Goal: Information Seeking & Learning: Learn about a topic

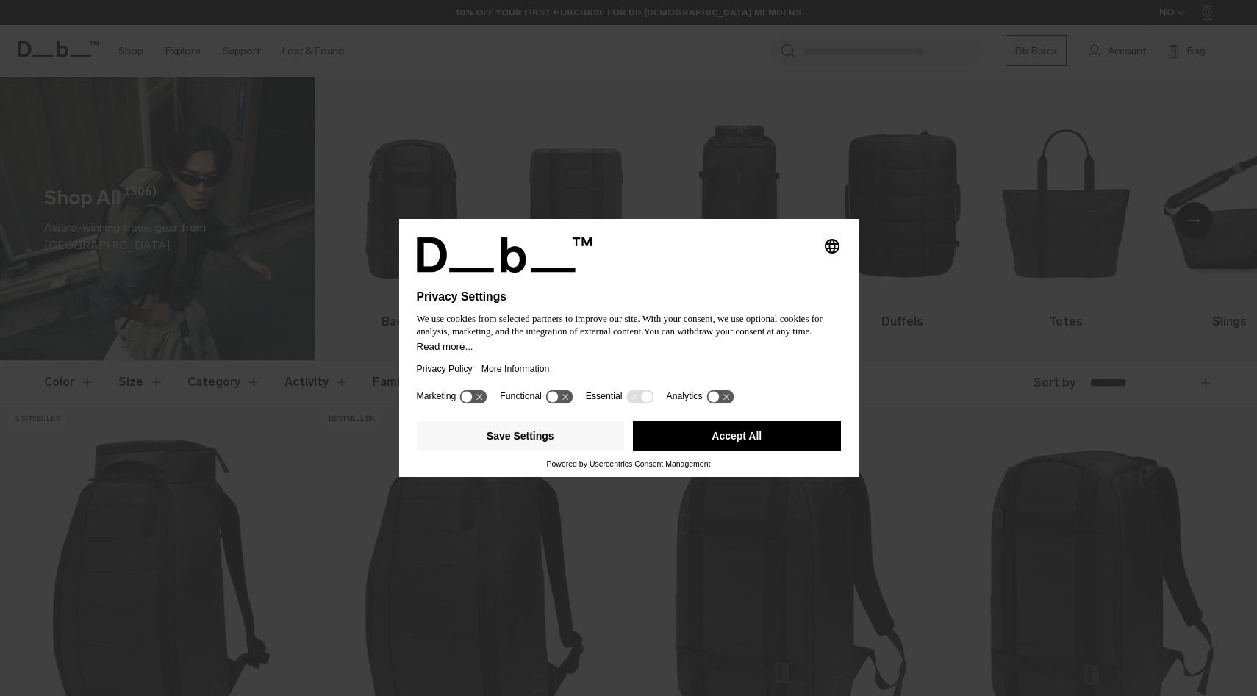
click at [580, 359] on div "Privacy Policy More Information" at bounding box center [629, 369] width 424 height 34
click at [736, 444] on button "Accept All" at bounding box center [737, 435] width 208 height 29
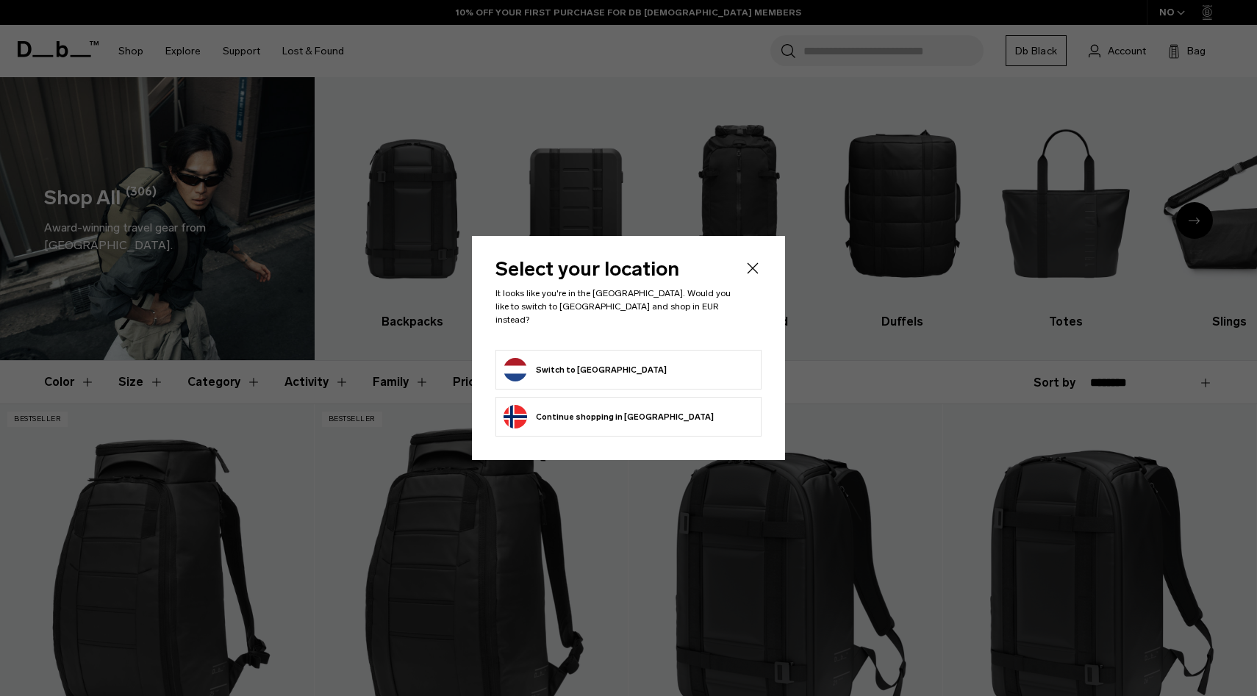
click at [578, 358] on button "Switch to Netherlands" at bounding box center [584, 370] width 163 height 24
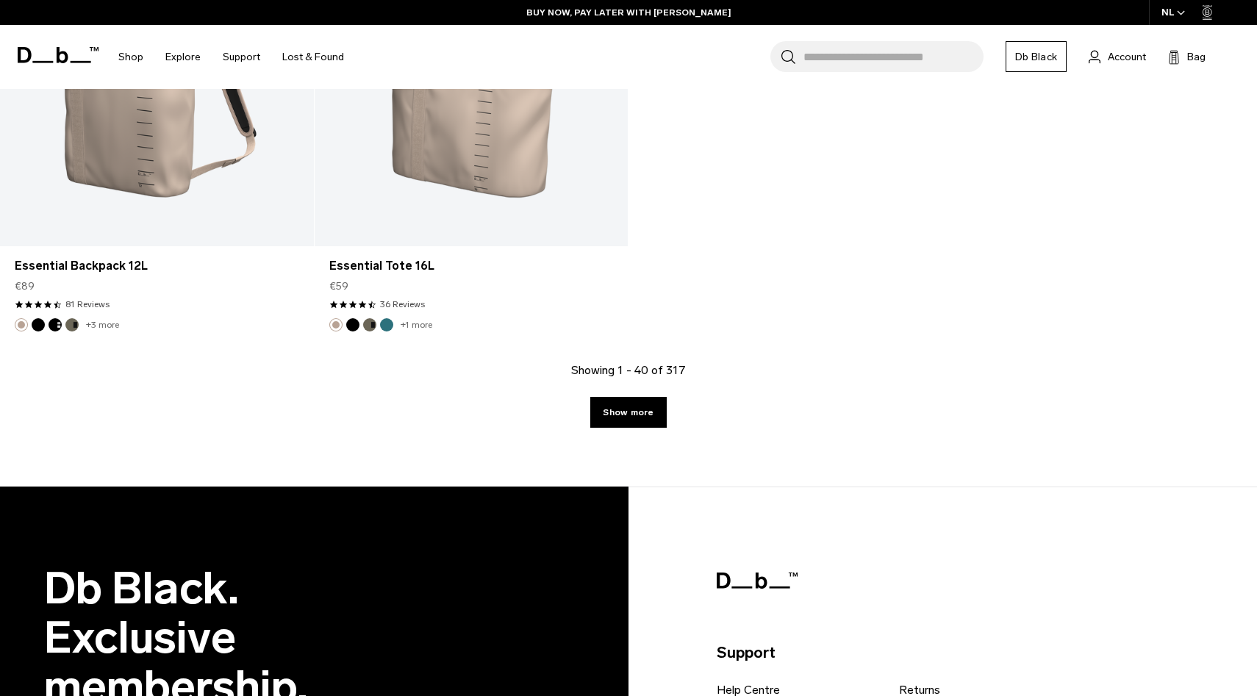
scroll to position [5621, 0]
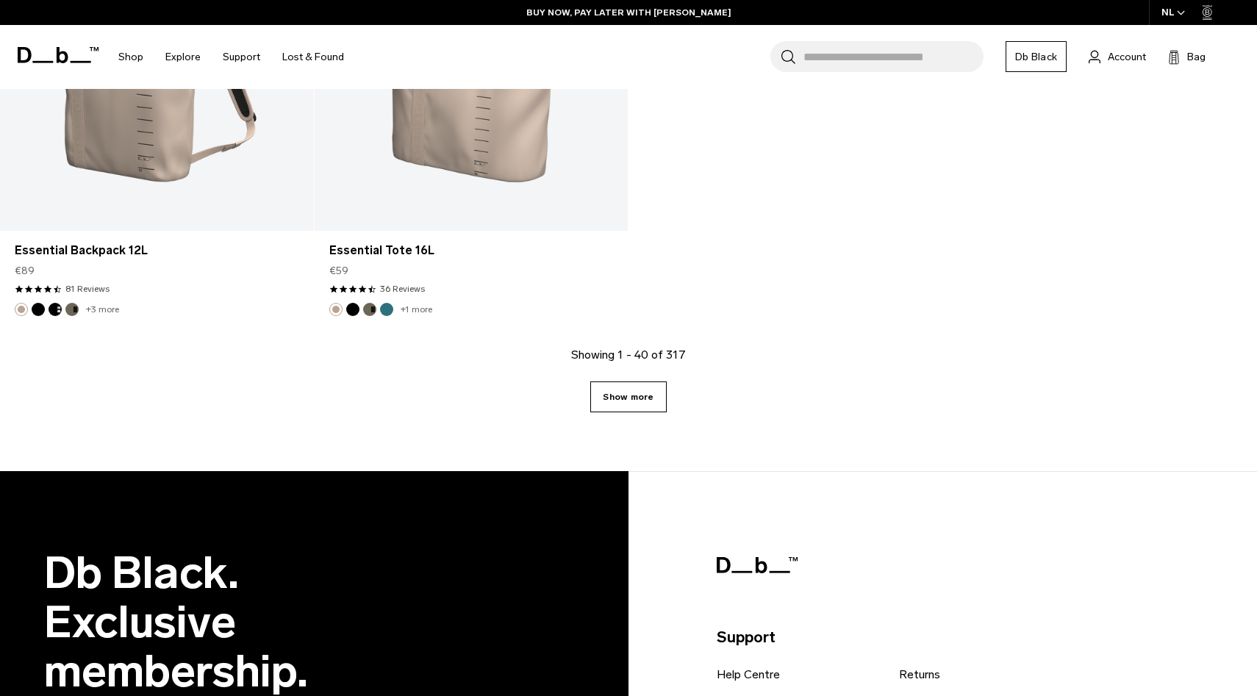
click at [608, 398] on link "Show more" at bounding box center [628, 396] width 76 height 31
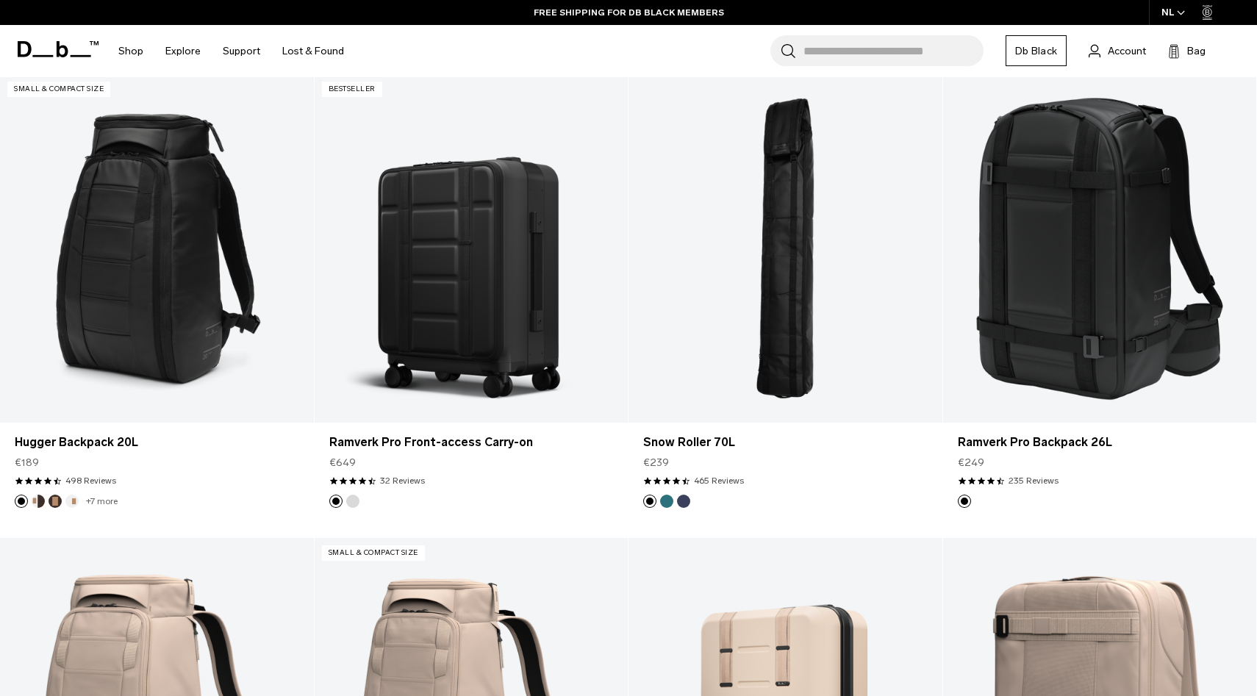
scroll to position [4470, 0]
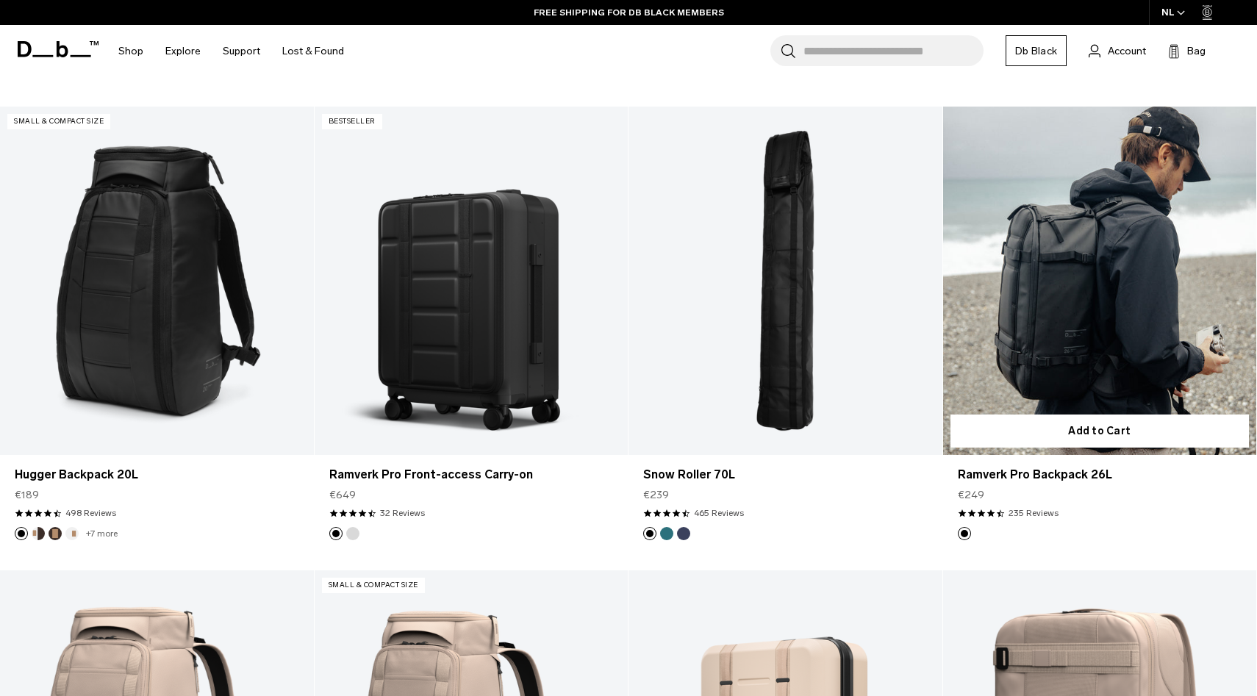
click at [1066, 287] on link "Ramverk Pro Backpack 26L" at bounding box center [1100, 281] width 314 height 348
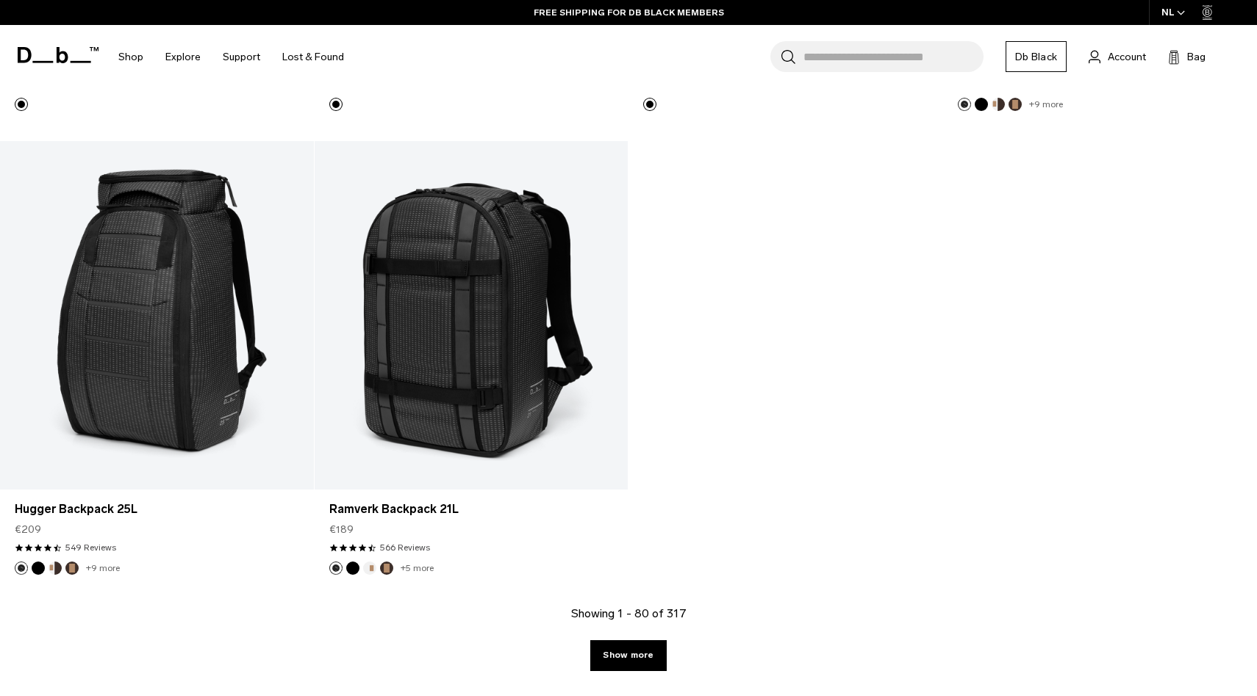
scroll to position [10000, 0]
click at [636, 656] on link "Show more" at bounding box center [628, 654] width 76 height 31
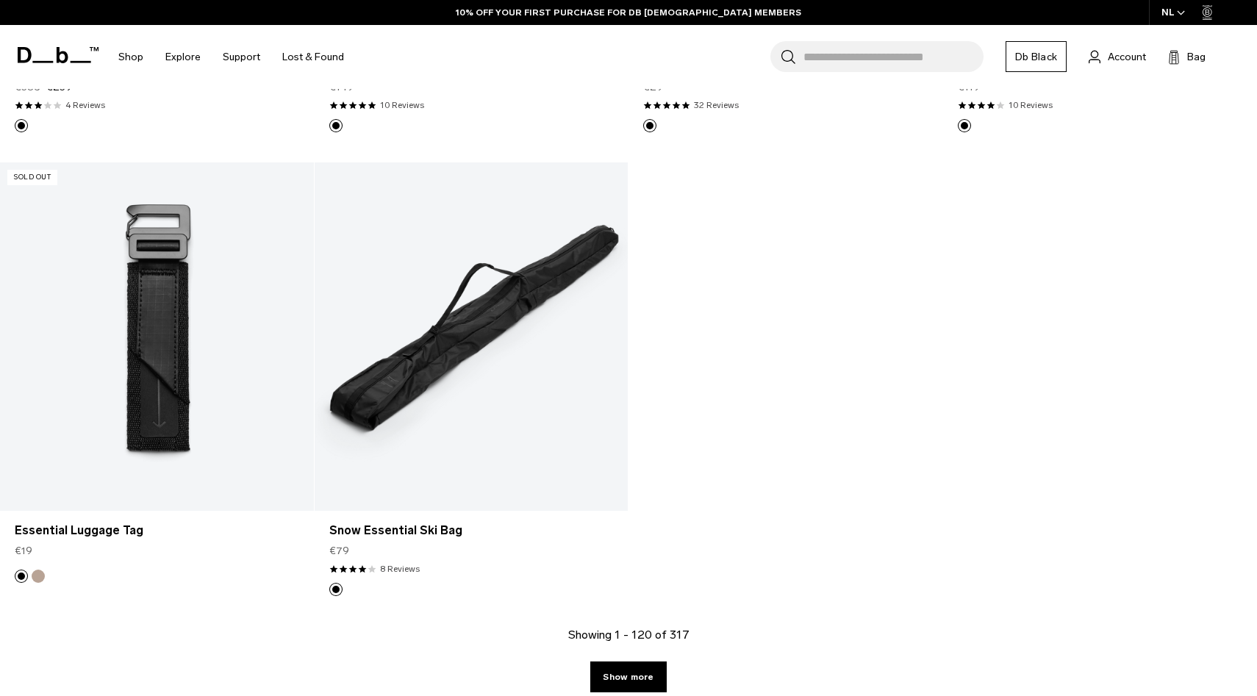
scroll to position [14614, 0]
click at [645, 671] on link "Show more" at bounding box center [628, 676] width 76 height 31
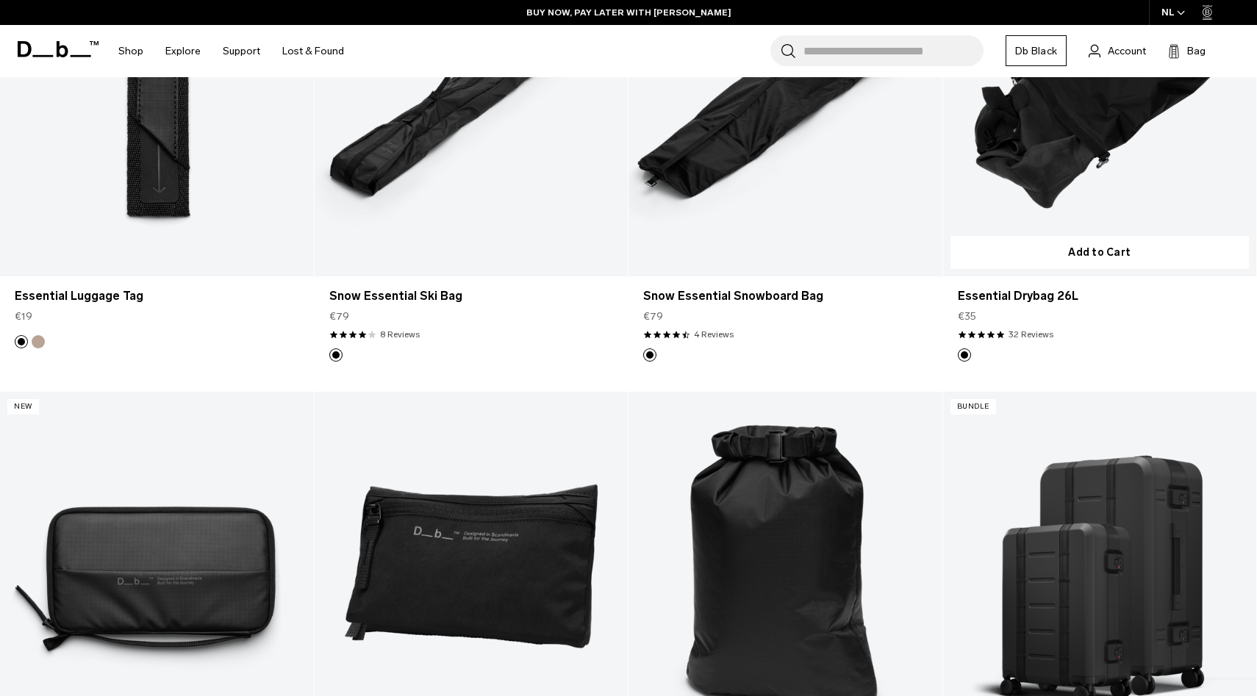
scroll to position [14847, 0]
click at [1047, 143] on link "Essential Drybag 26L" at bounding box center [1100, 103] width 314 height 348
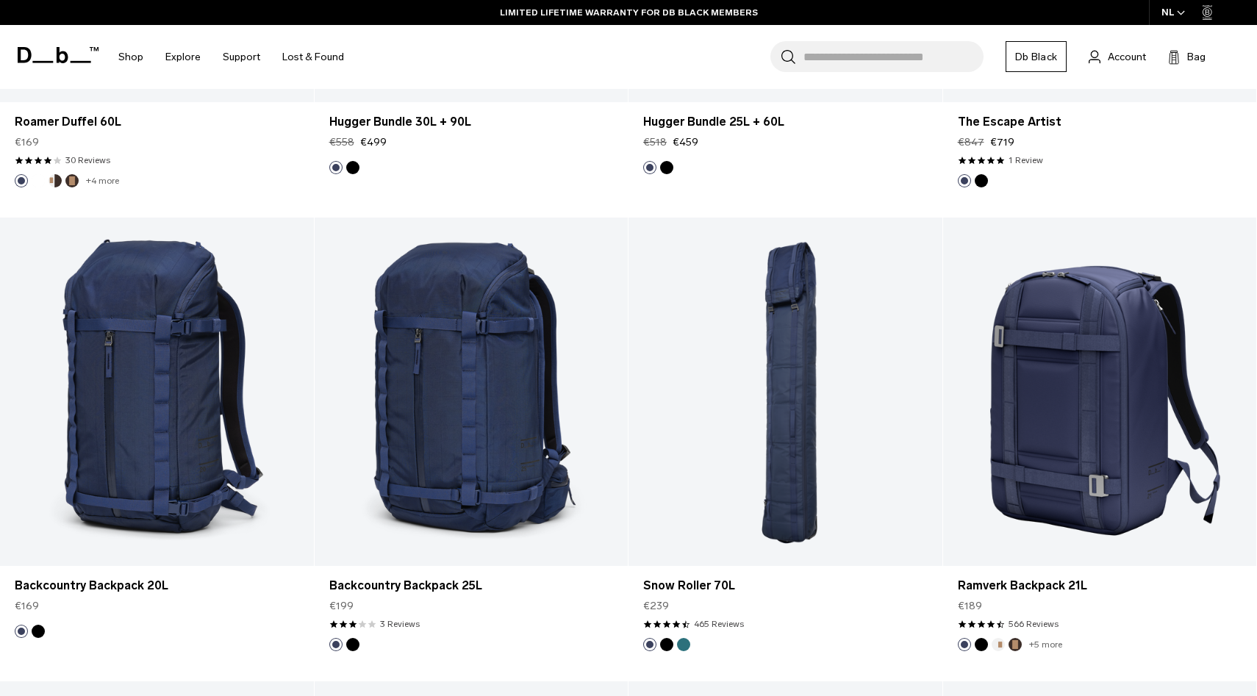
scroll to position [18264, 0]
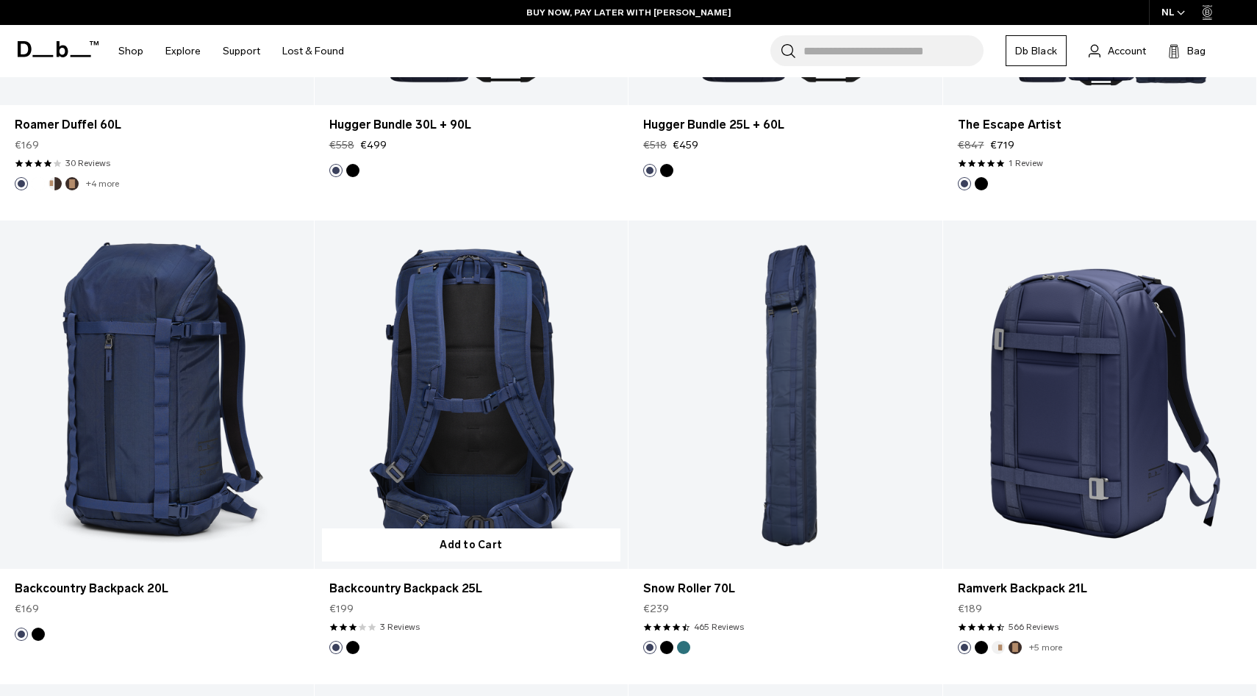
click at [505, 413] on link "Backcountry Backpack 25L" at bounding box center [472, 394] width 314 height 348
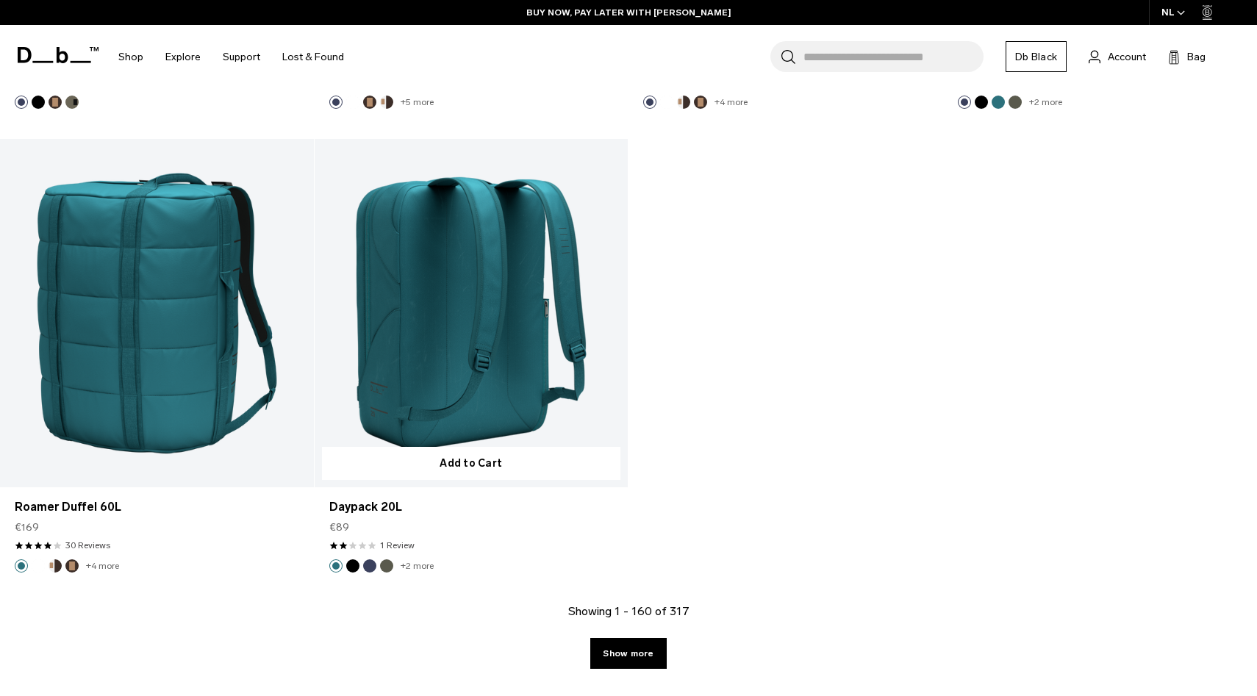
scroll to position [19273, 0]
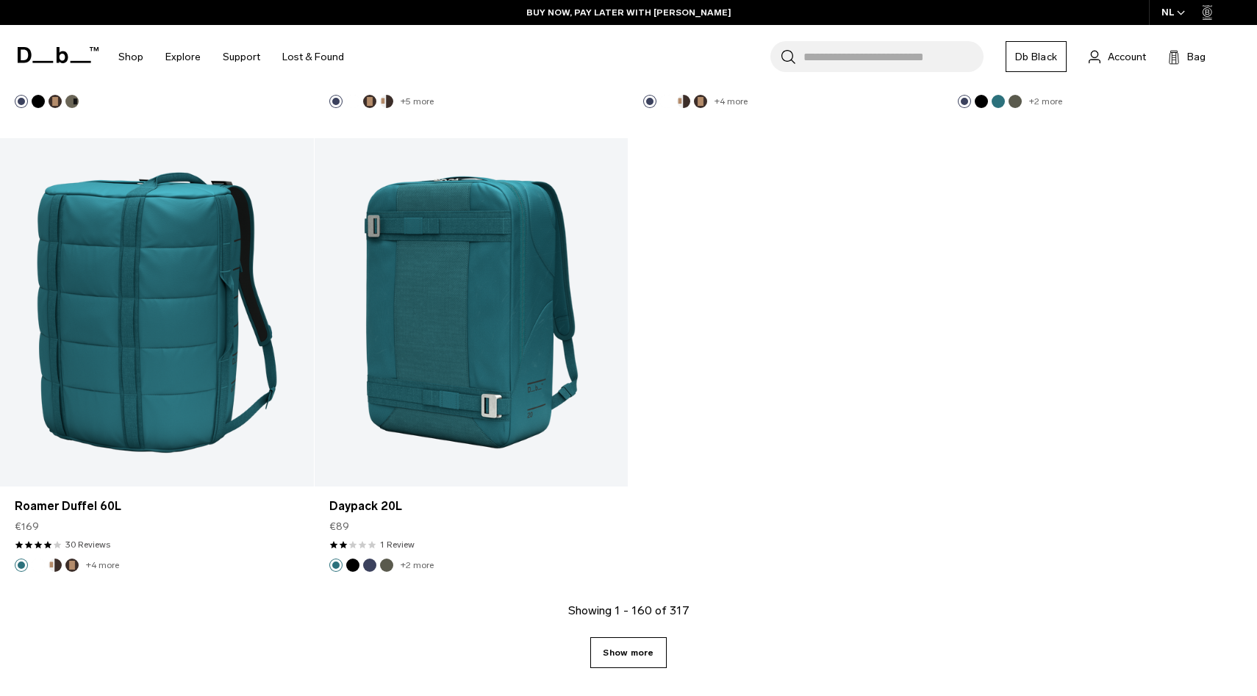
click at [633, 663] on link "Show more" at bounding box center [628, 652] width 76 height 31
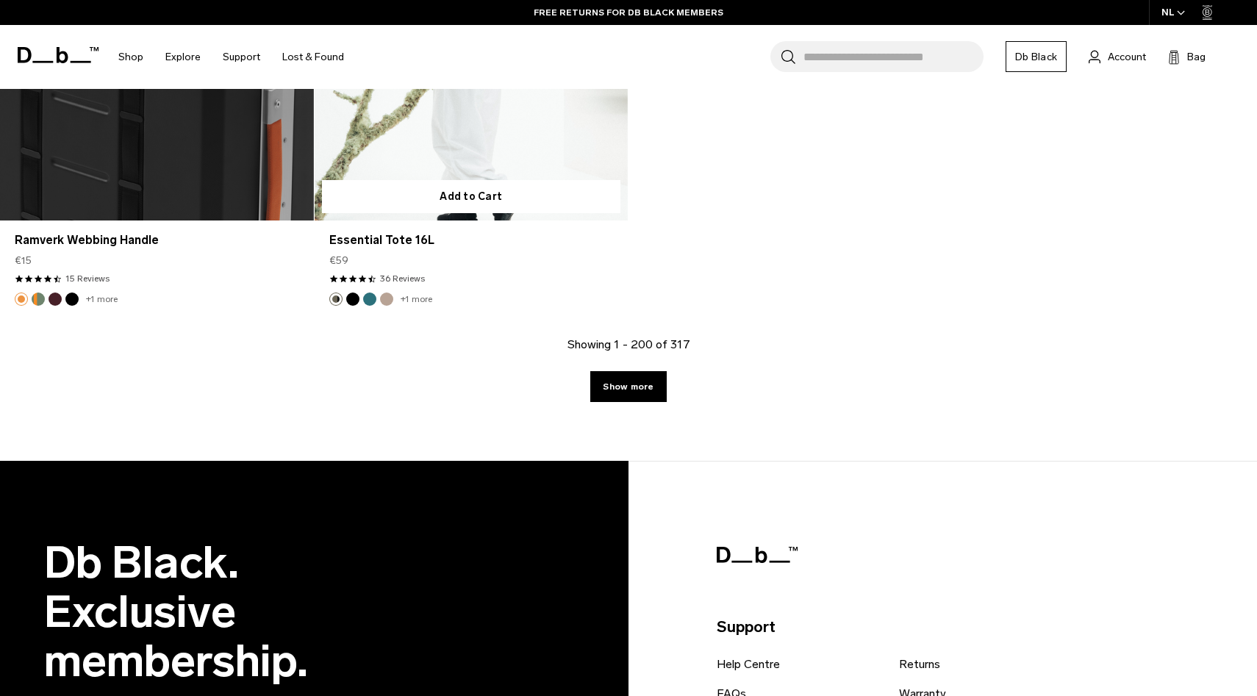
scroll to position [24176, 0]
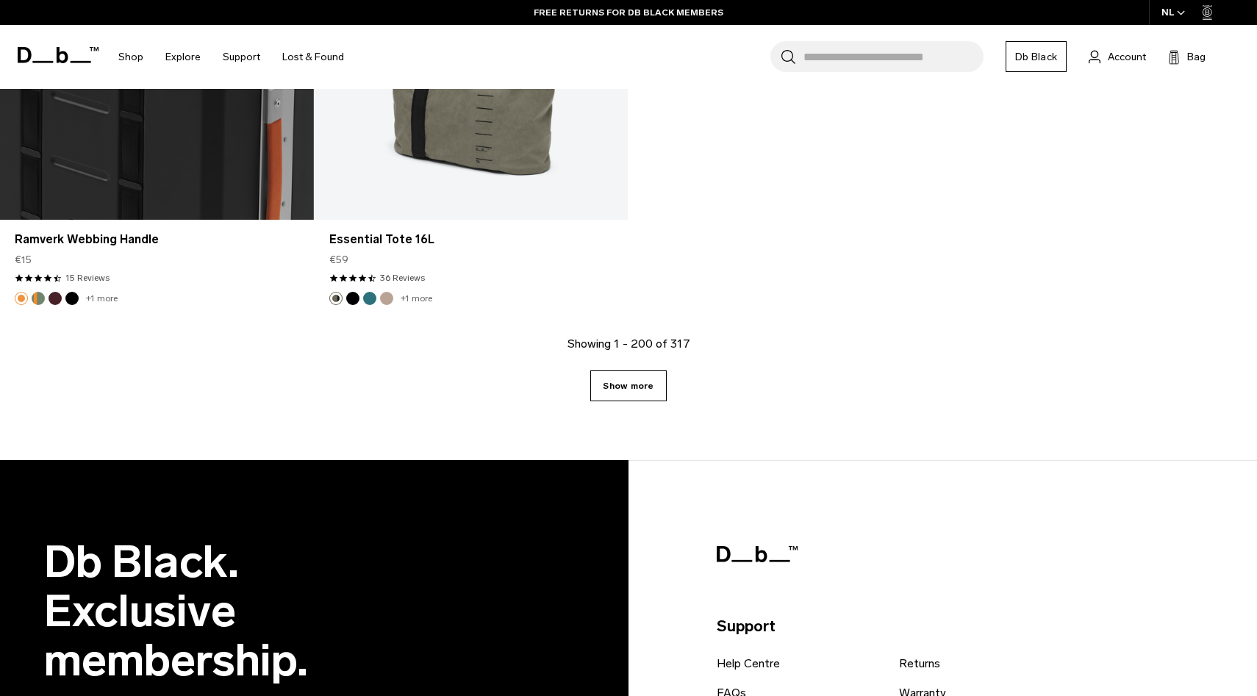
click at [639, 379] on link "Show more" at bounding box center [628, 385] width 76 height 31
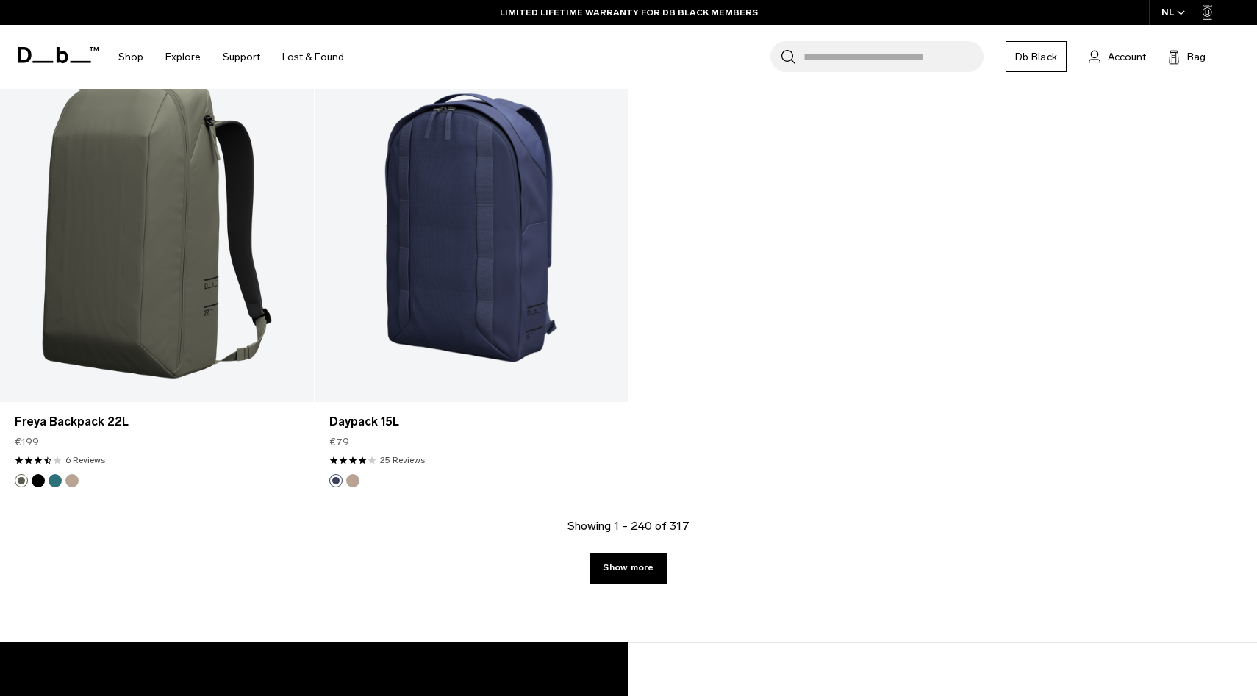
scroll to position [28619, 0]
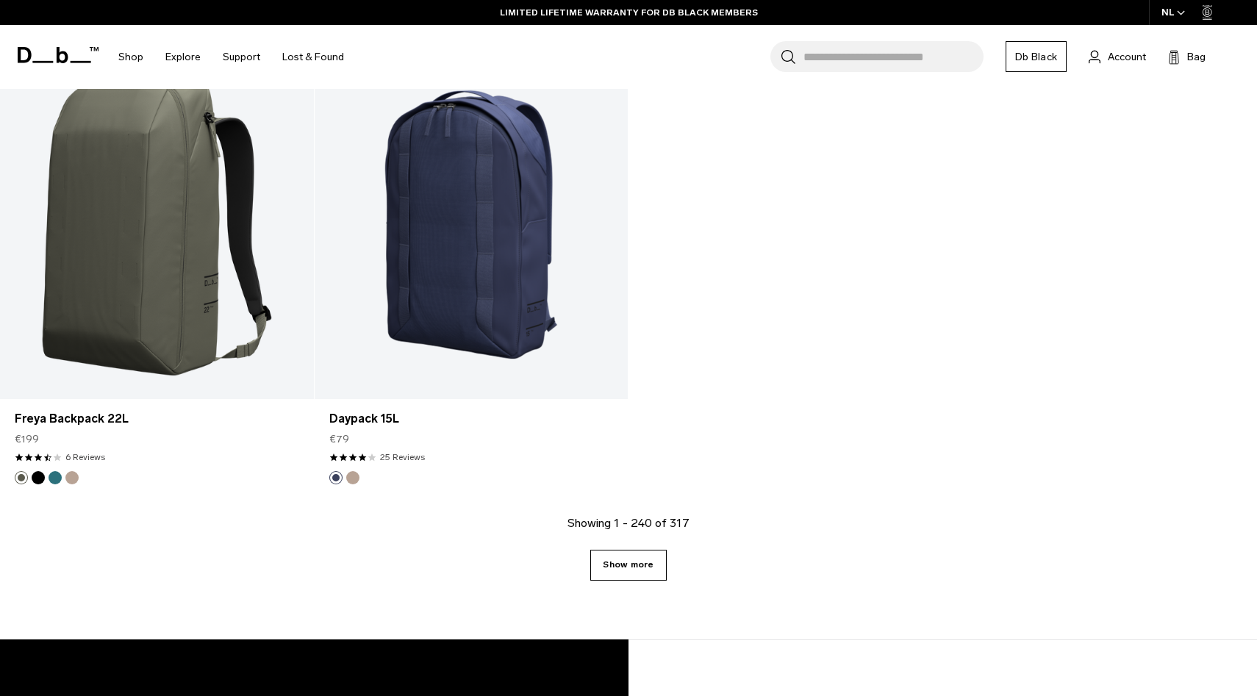
click at [642, 567] on link "Show more" at bounding box center [628, 565] width 76 height 31
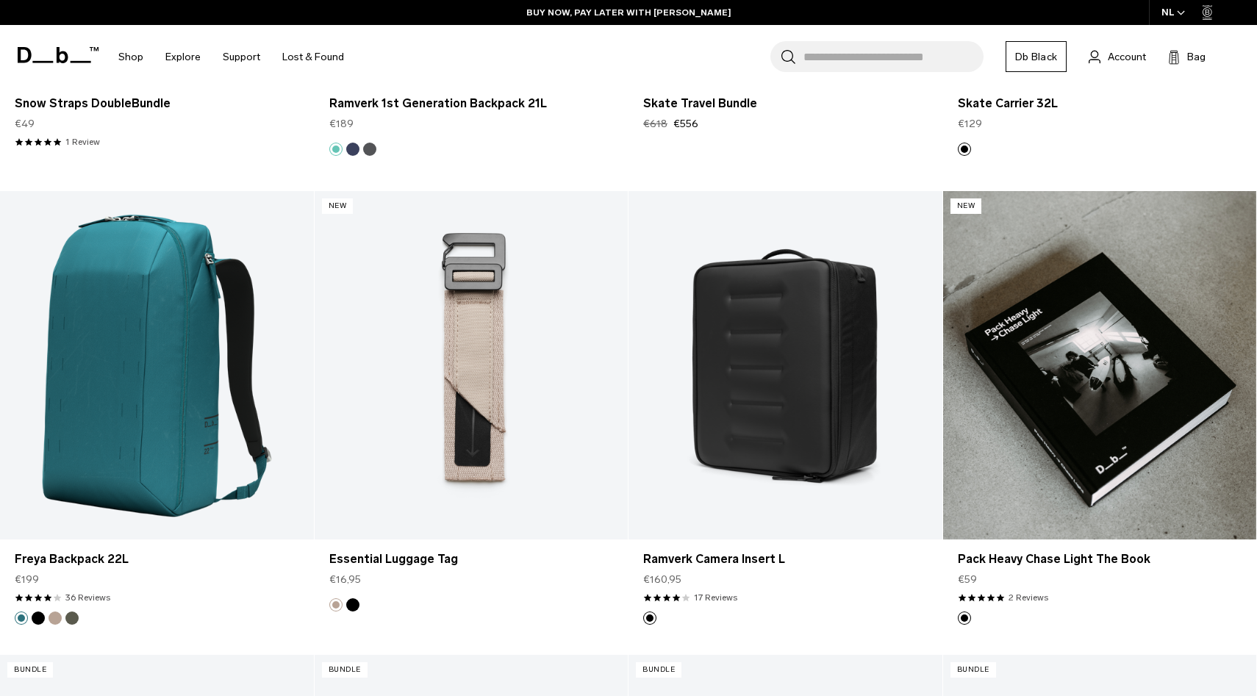
scroll to position [30332, 0]
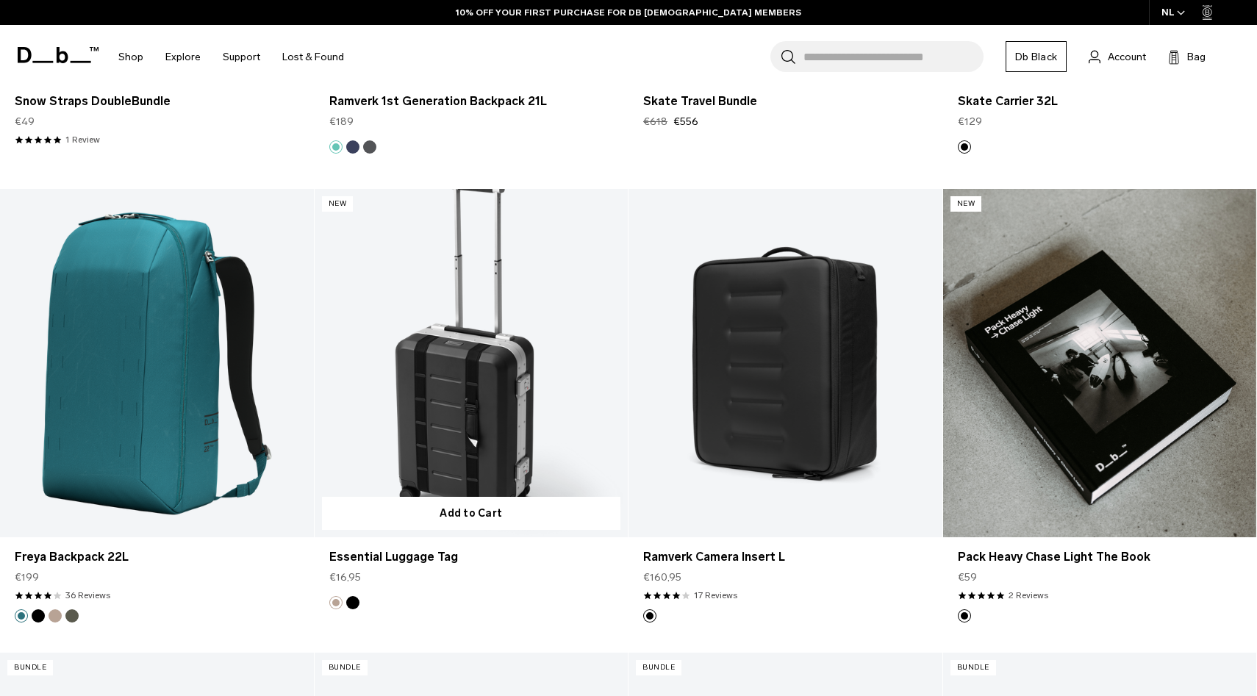
click at [511, 382] on link "Essential Luggage Tag" at bounding box center [472, 363] width 314 height 348
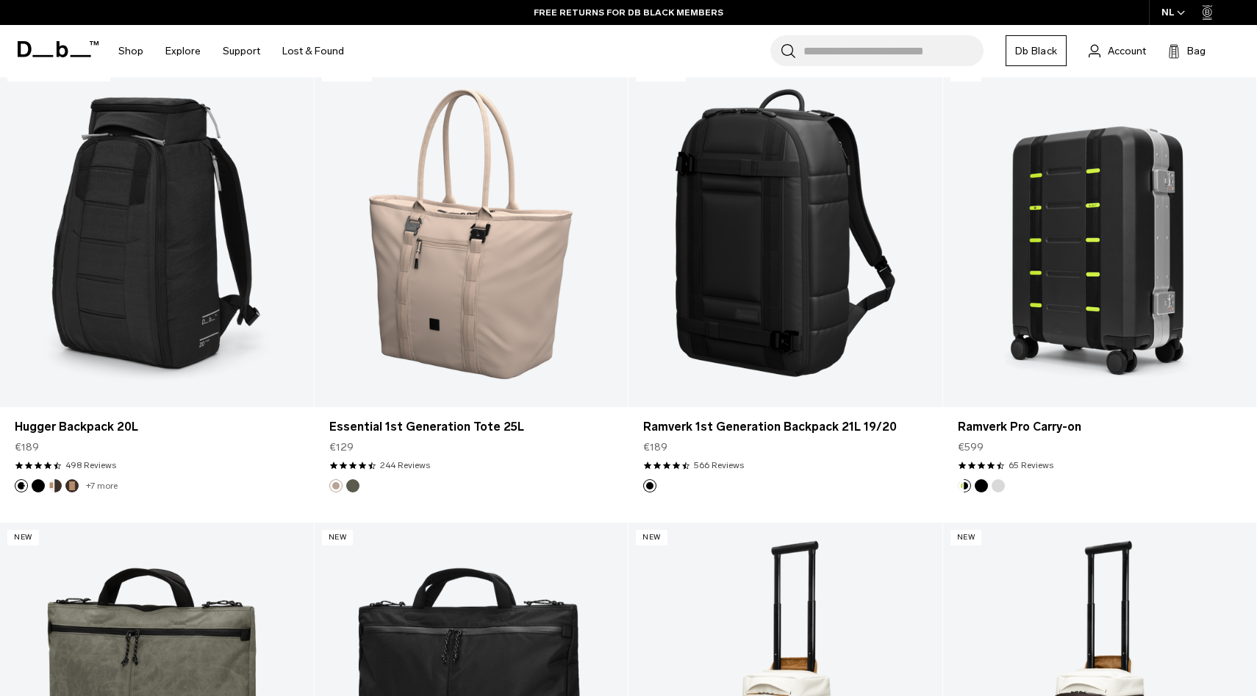
scroll to position [32312, 0]
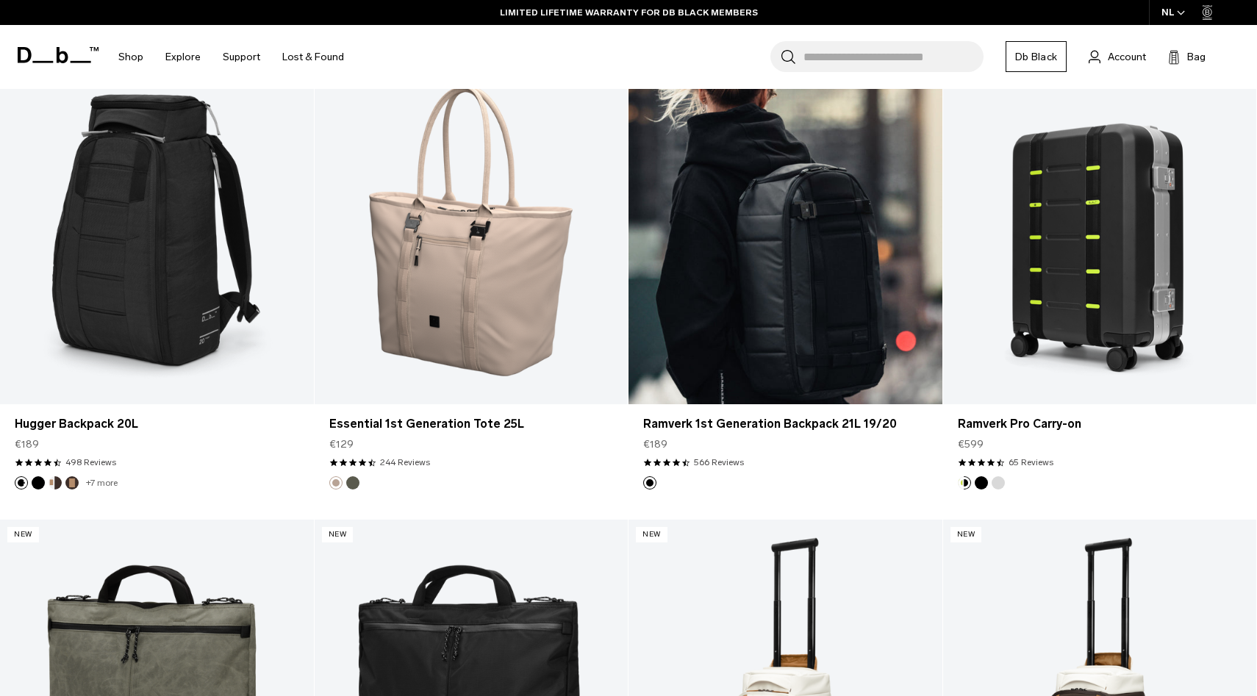
click at [890, 263] on link "Ramverk 1st Generation Backpack 21L 19/20" at bounding box center [785, 230] width 314 height 348
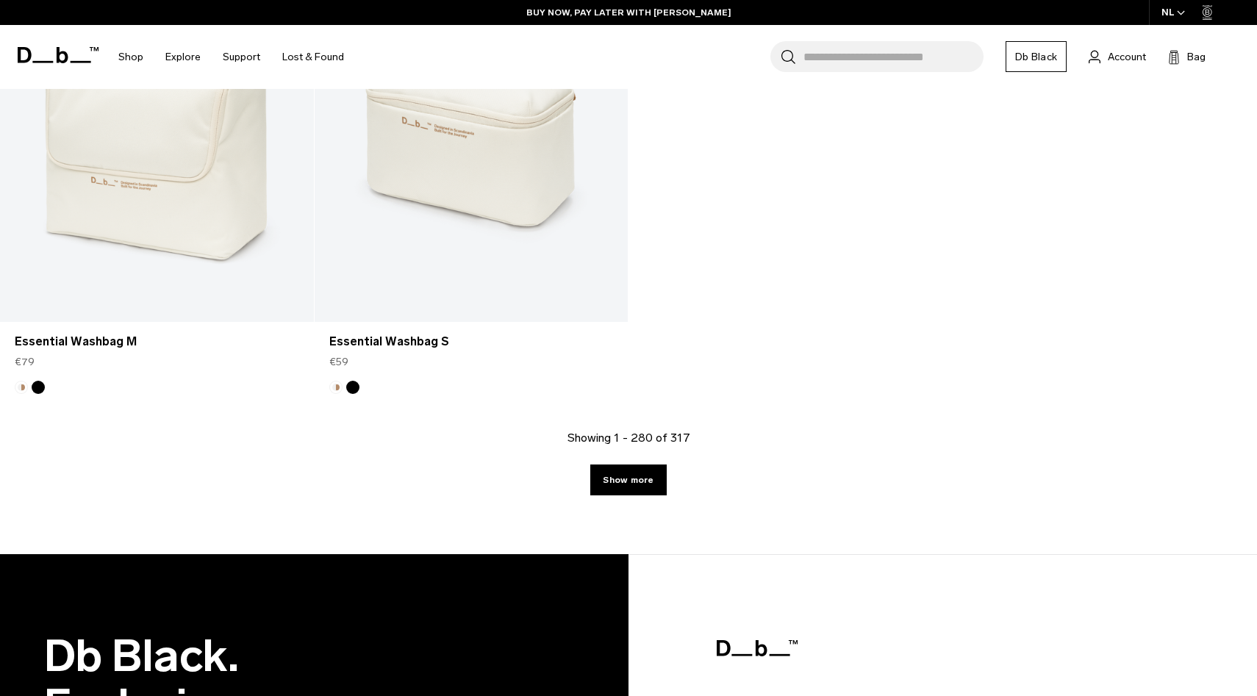
scroll to position [33323, 0]
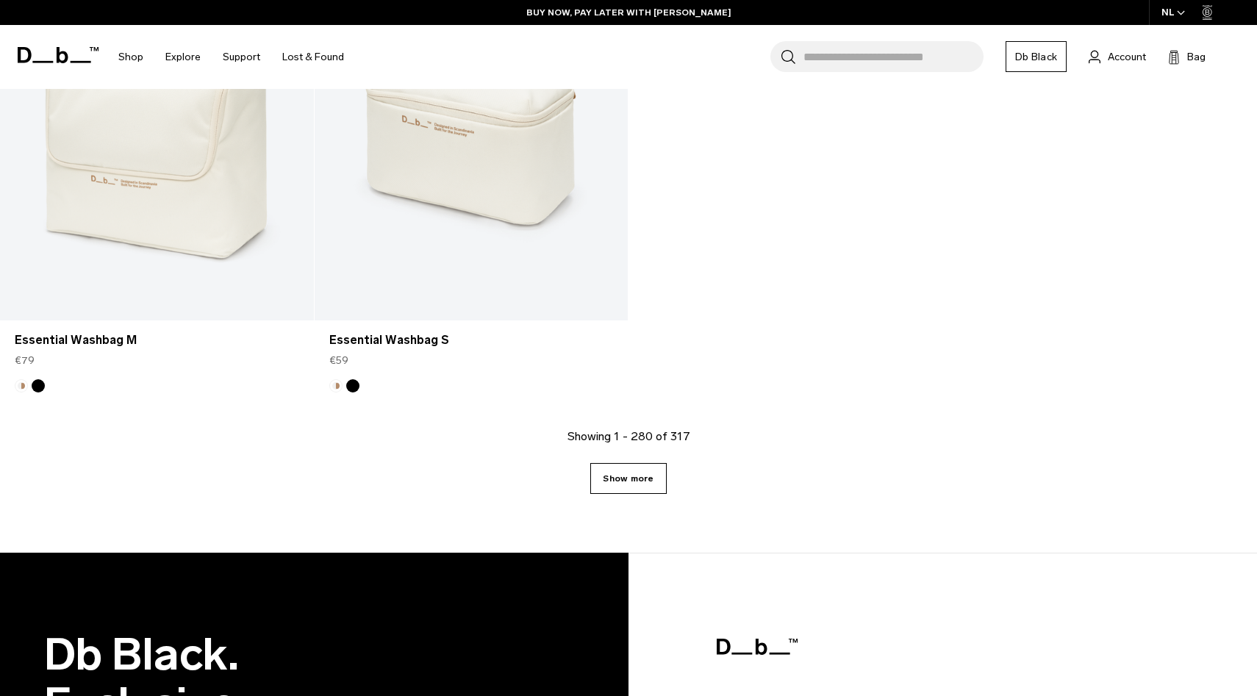
click at [647, 488] on link "Show more" at bounding box center [628, 478] width 76 height 31
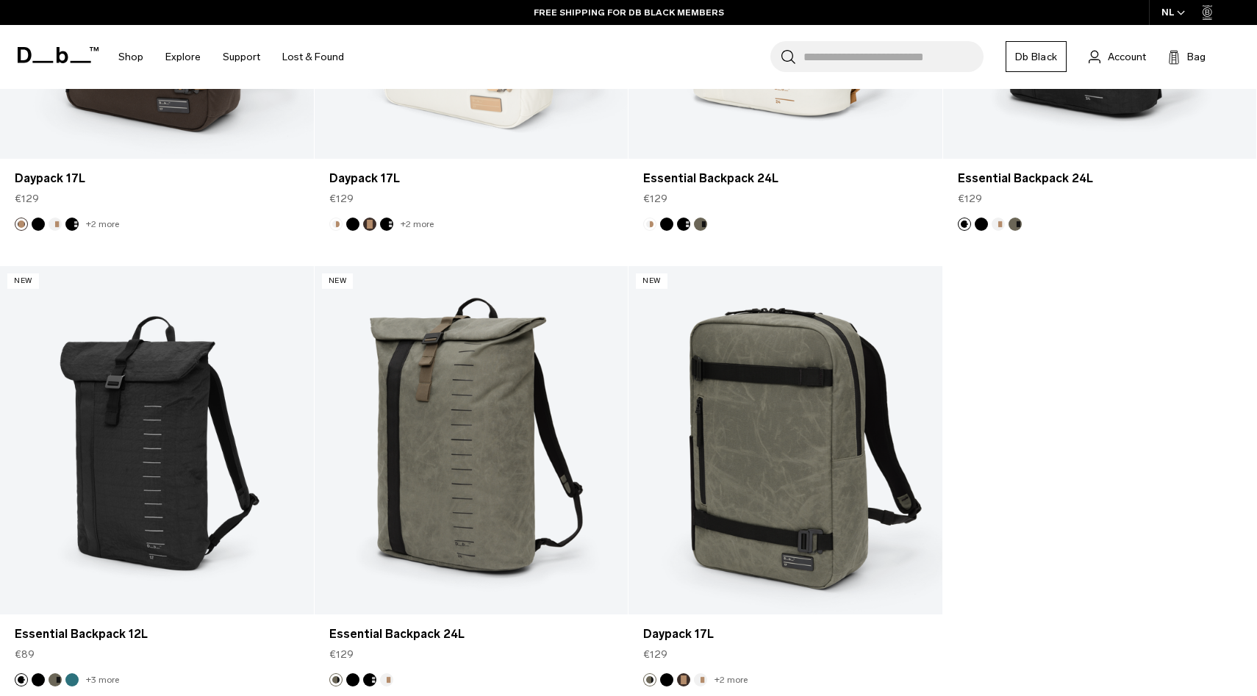
scroll to position [37513, 0]
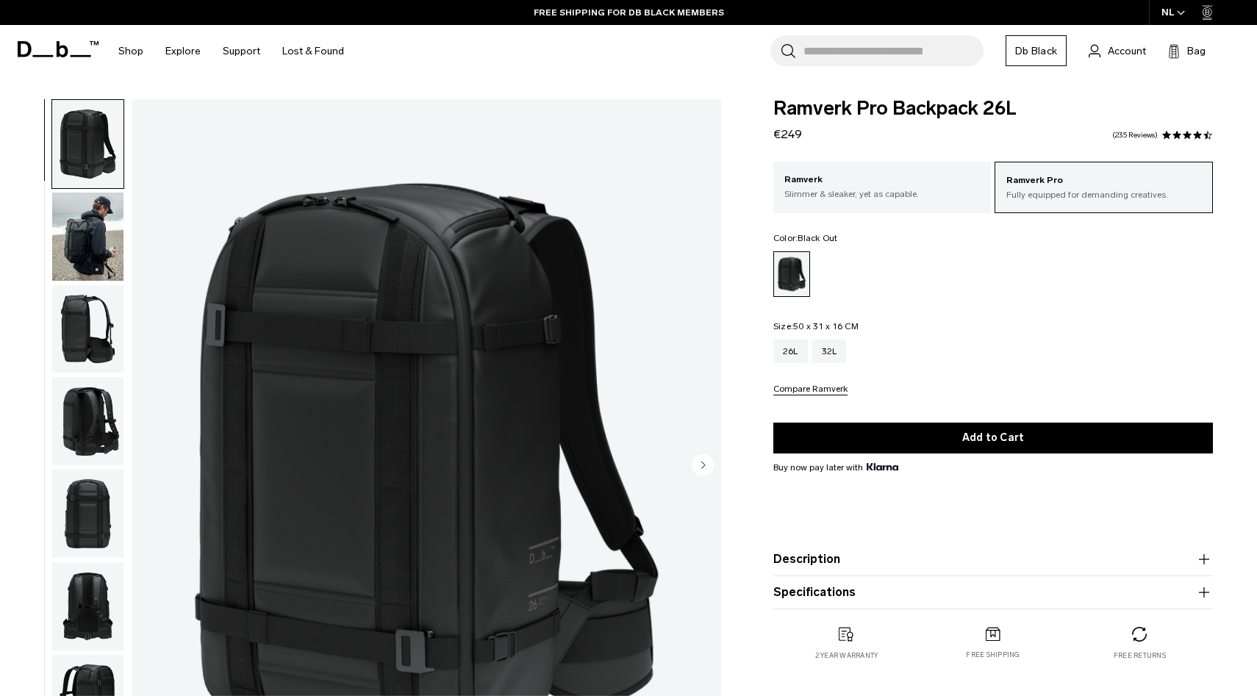
click at [104, 268] on img "button" at bounding box center [87, 237] width 71 height 88
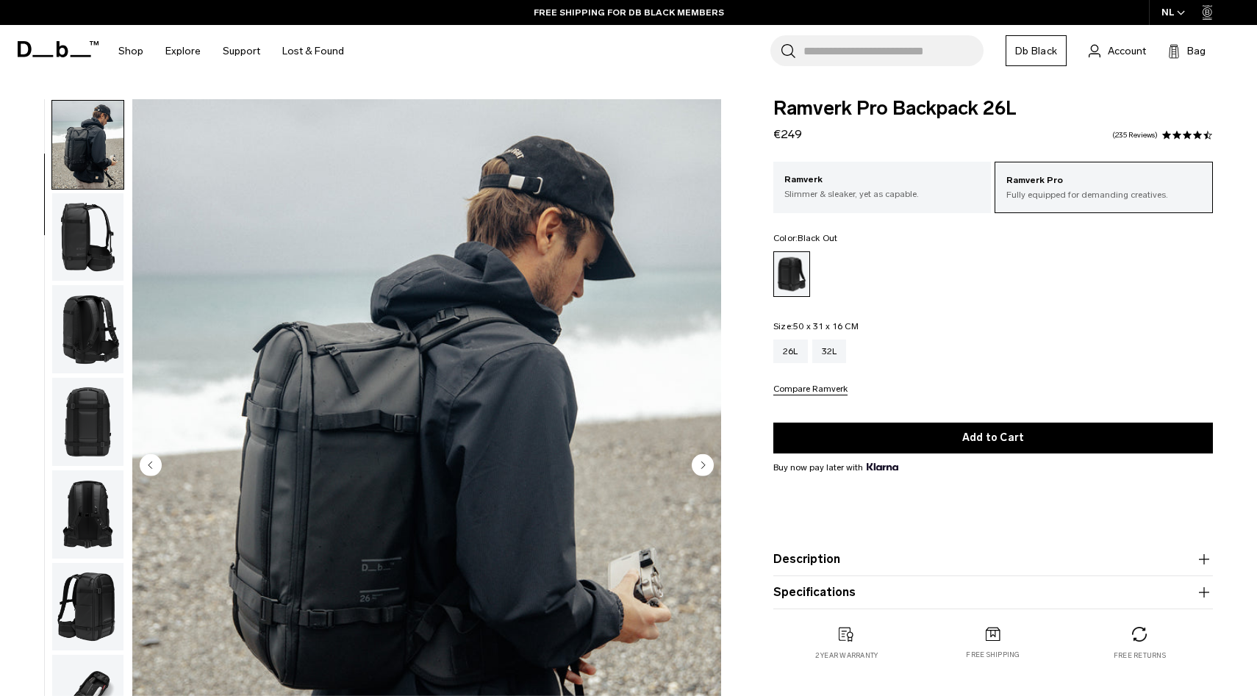
scroll to position [93, 0]
click at [98, 248] on img "button" at bounding box center [87, 237] width 71 height 88
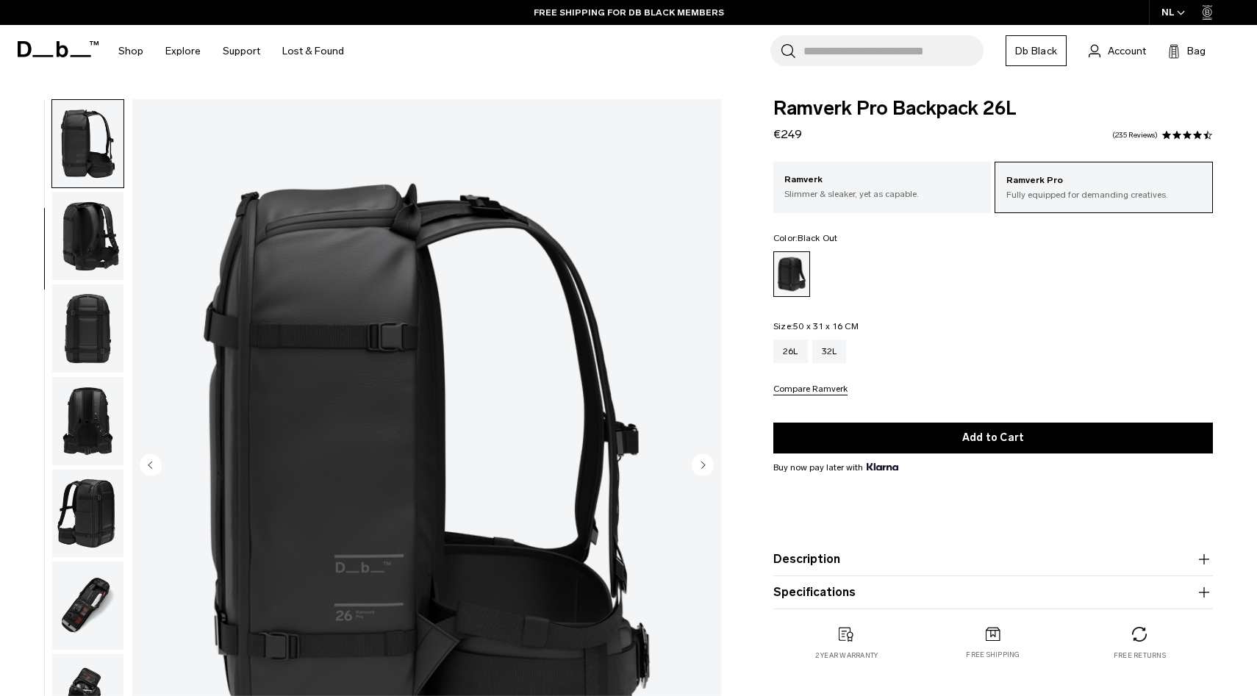
click at [98, 248] on img "button" at bounding box center [87, 236] width 71 height 88
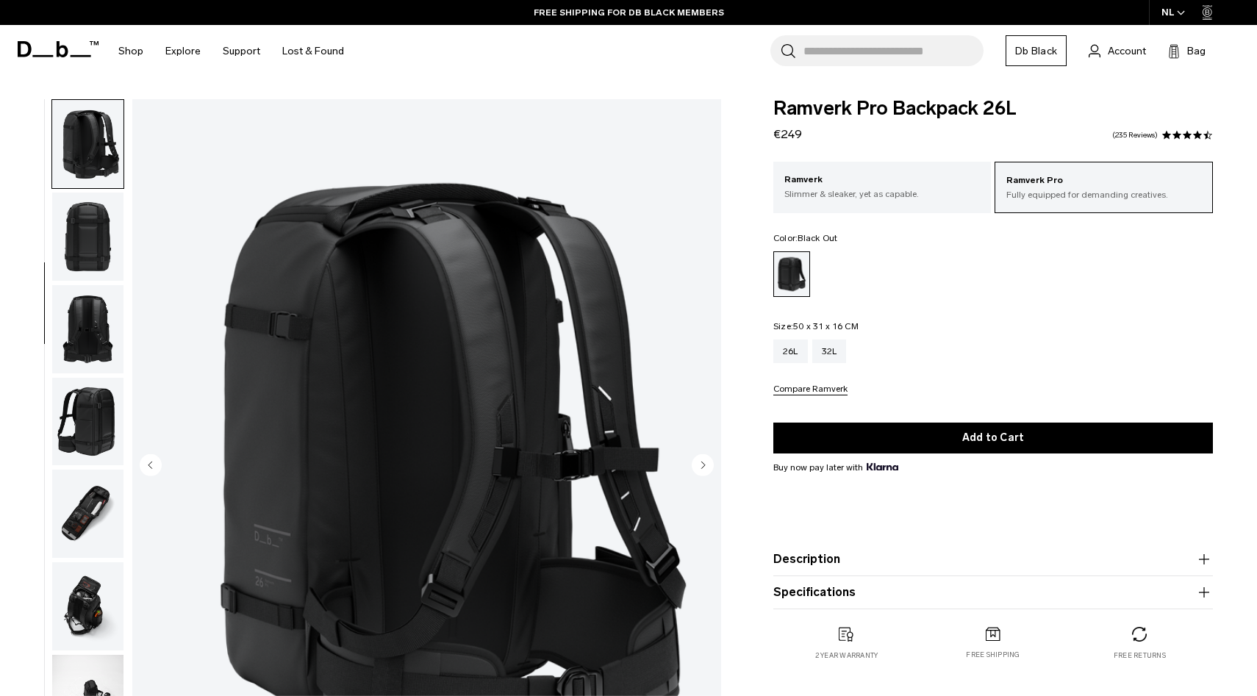
click at [98, 248] on img "button" at bounding box center [87, 237] width 71 height 88
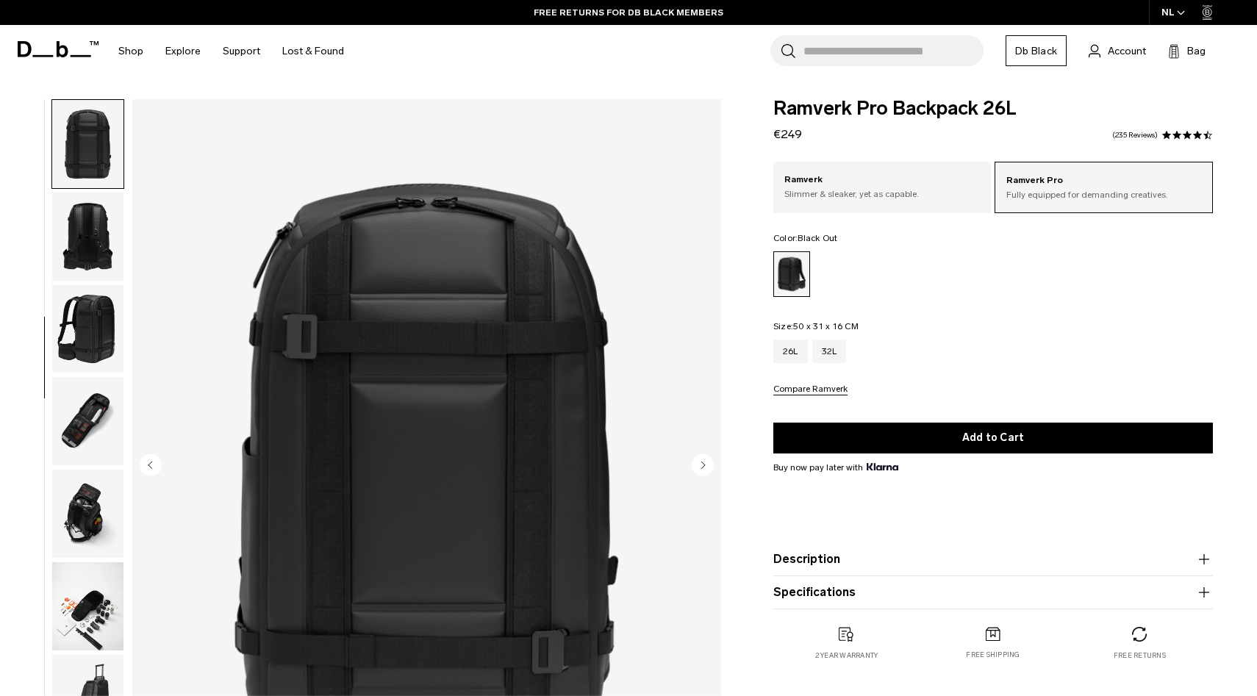
scroll to position [464, 0]
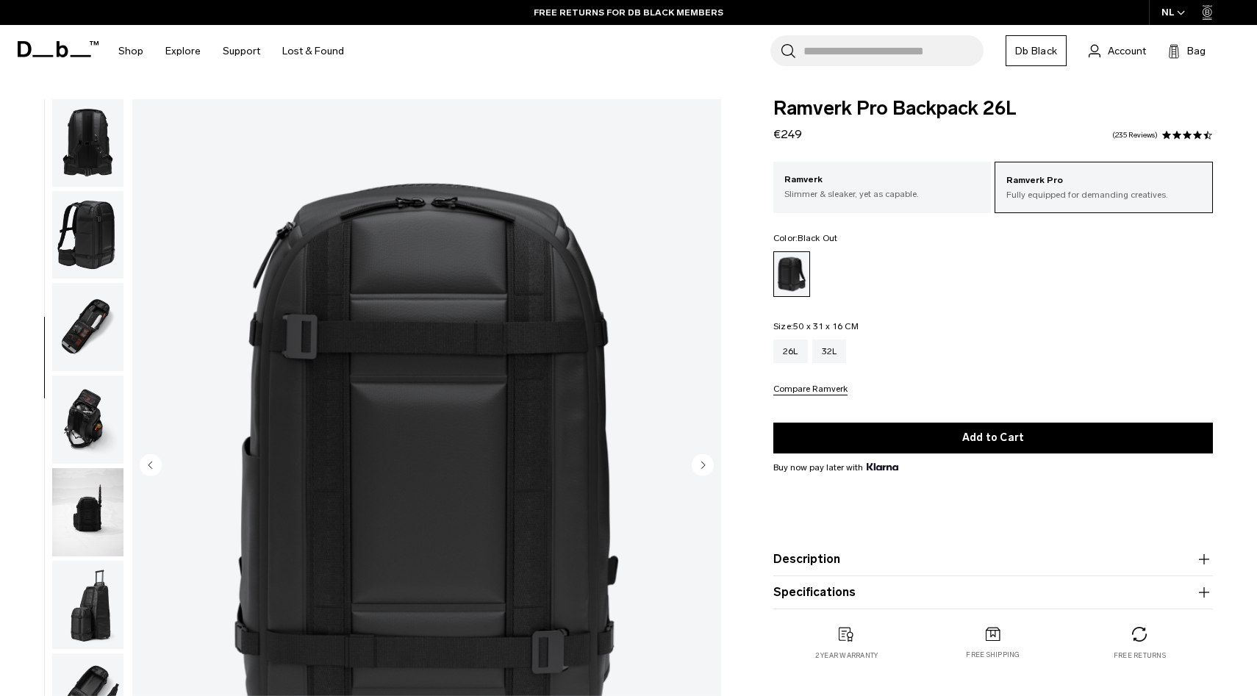
click at [91, 433] on img "button" at bounding box center [87, 419] width 71 height 88
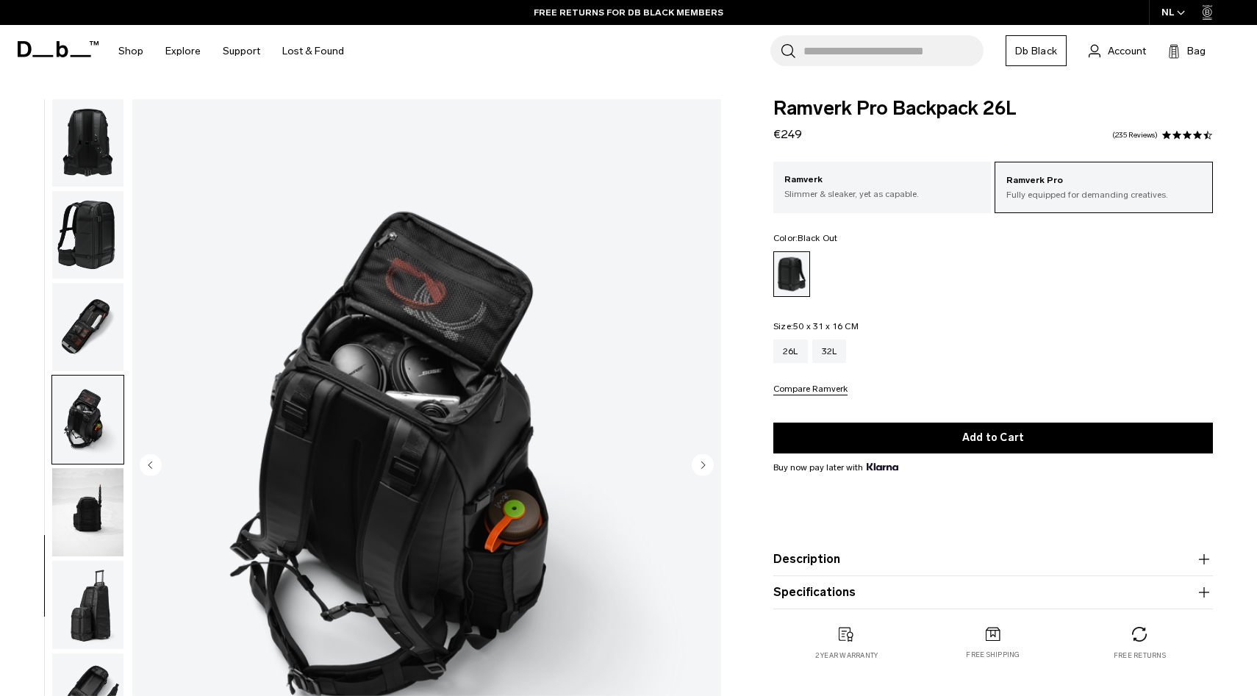
click at [98, 528] on img "button" at bounding box center [87, 512] width 71 height 88
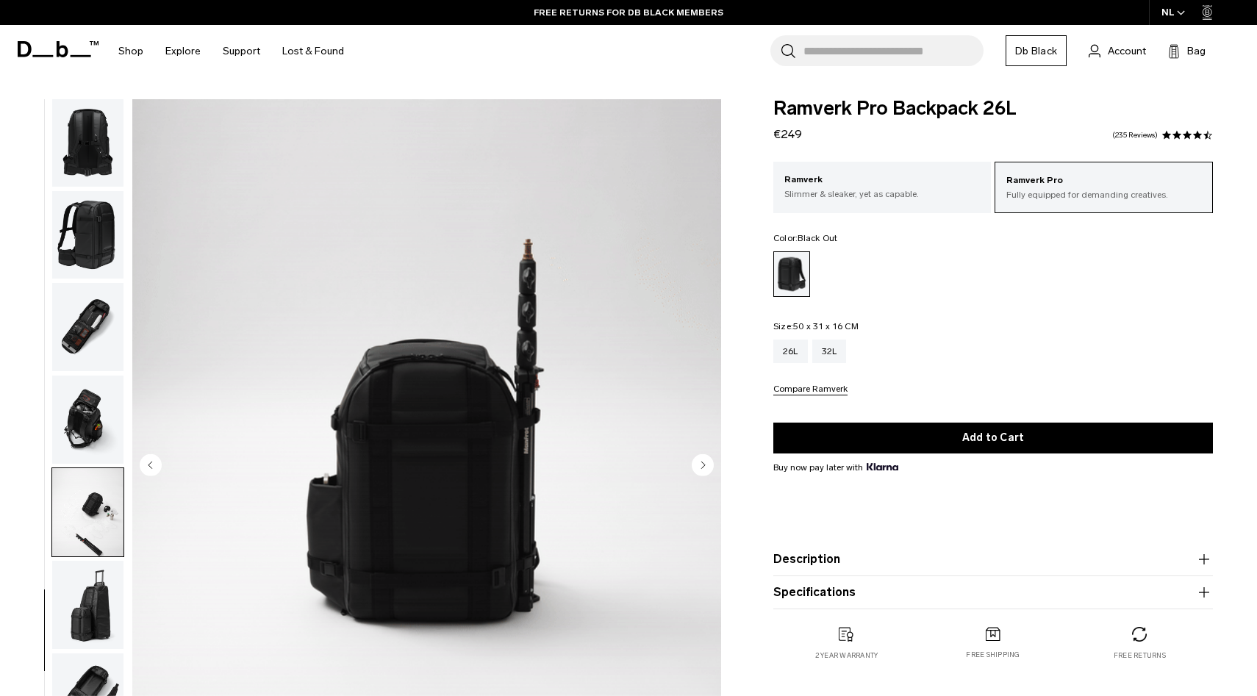
click at [98, 583] on img "button" at bounding box center [87, 605] width 71 height 88
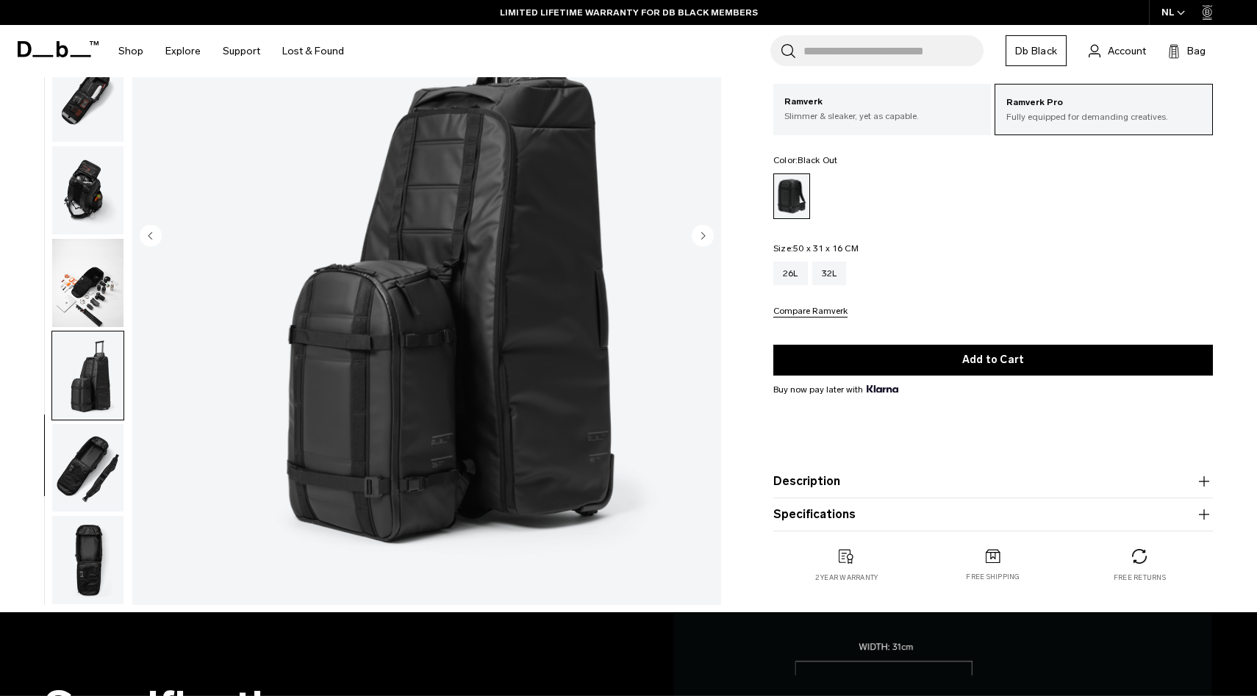
scroll to position [258, 0]
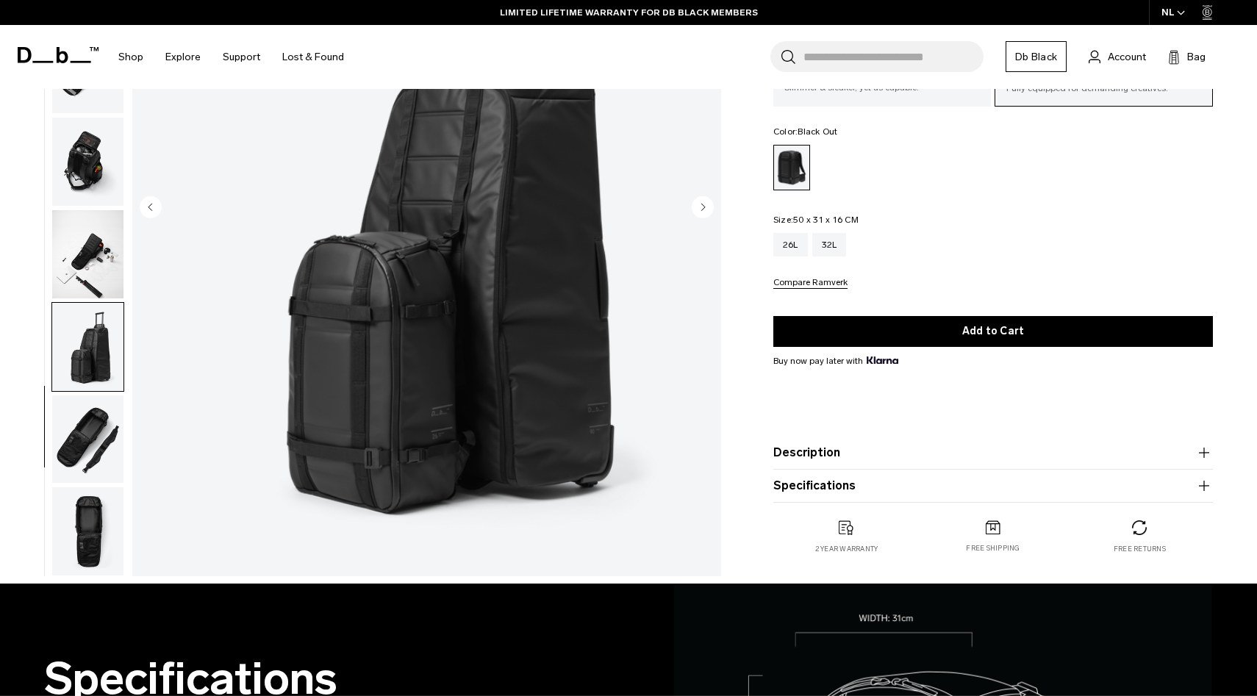
click at [87, 476] on img "button" at bounding box center [87, 439] width 71 height 88
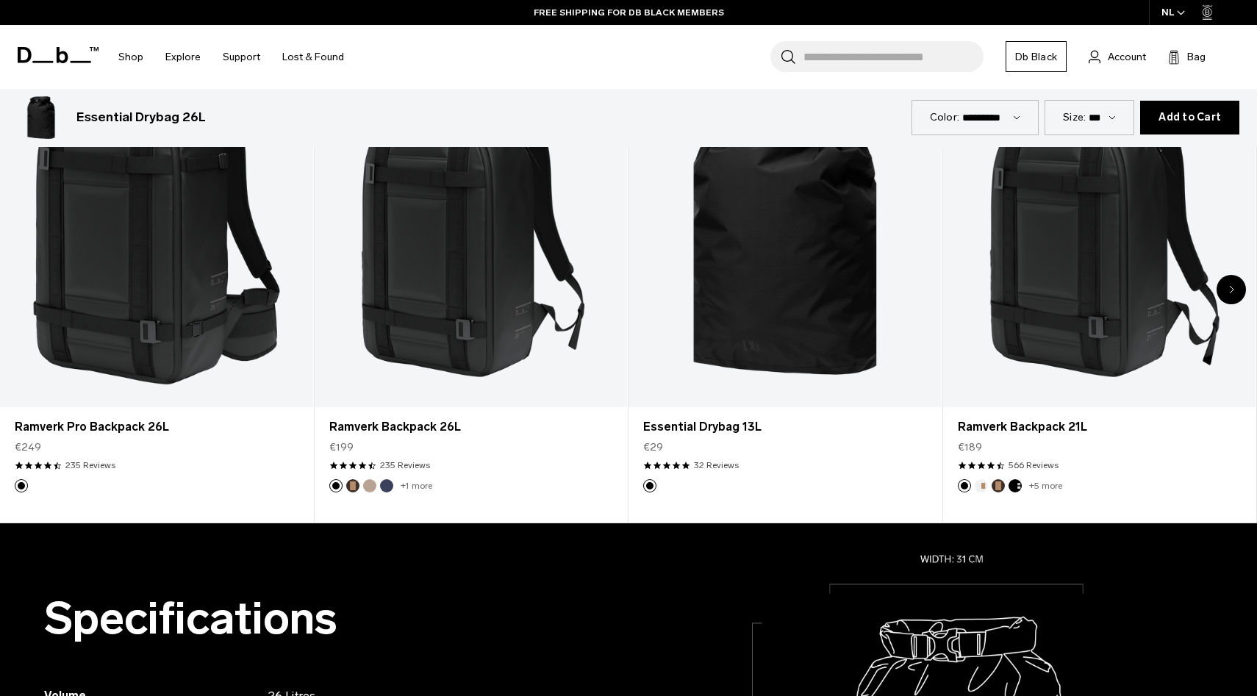
scroll to position [905, 0]
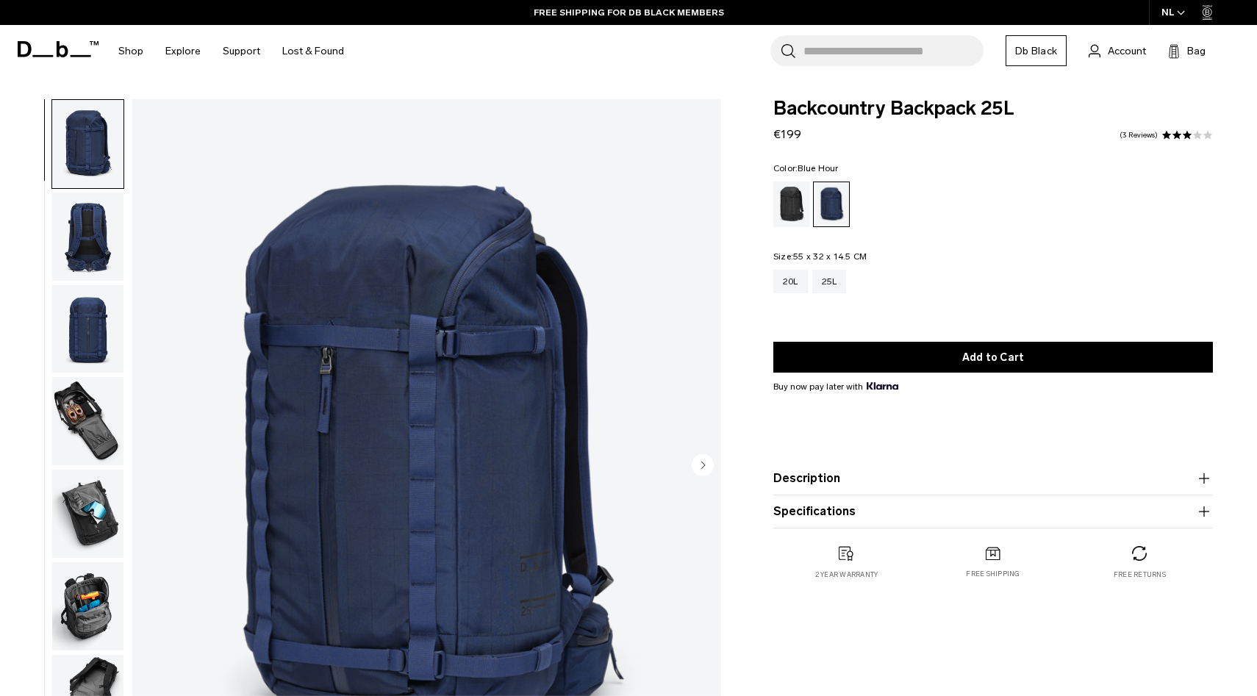
click at [96, 234] on img "button" at bounding box center [87, 237] width 71 height 88
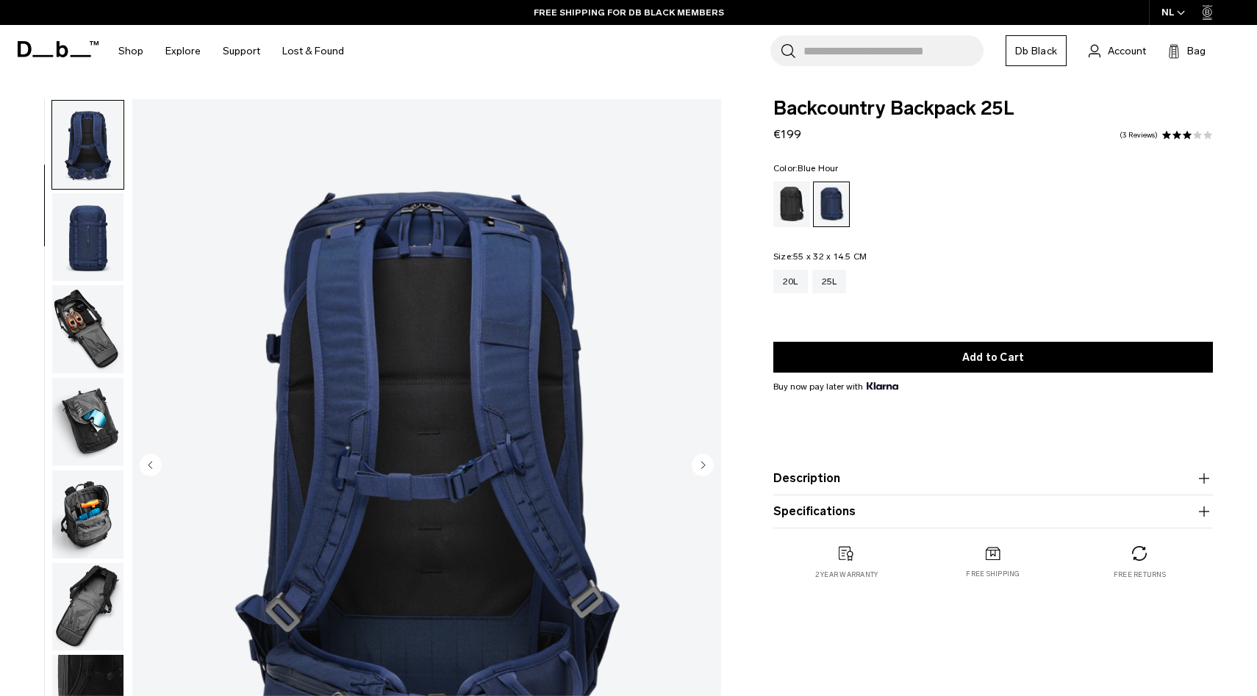
scroll to position [93, 0]
click at [93, 234] on img "button" at bounding box center [87, 237] width 71 height 88
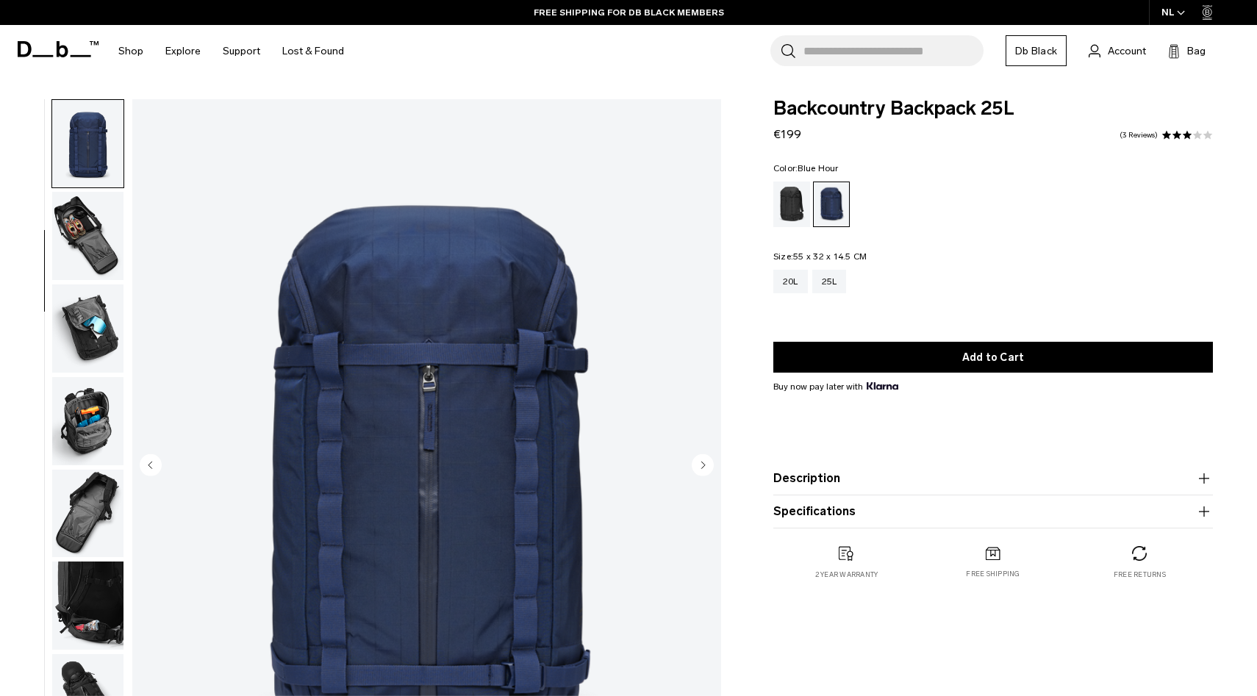
scroll to position [279, 0]
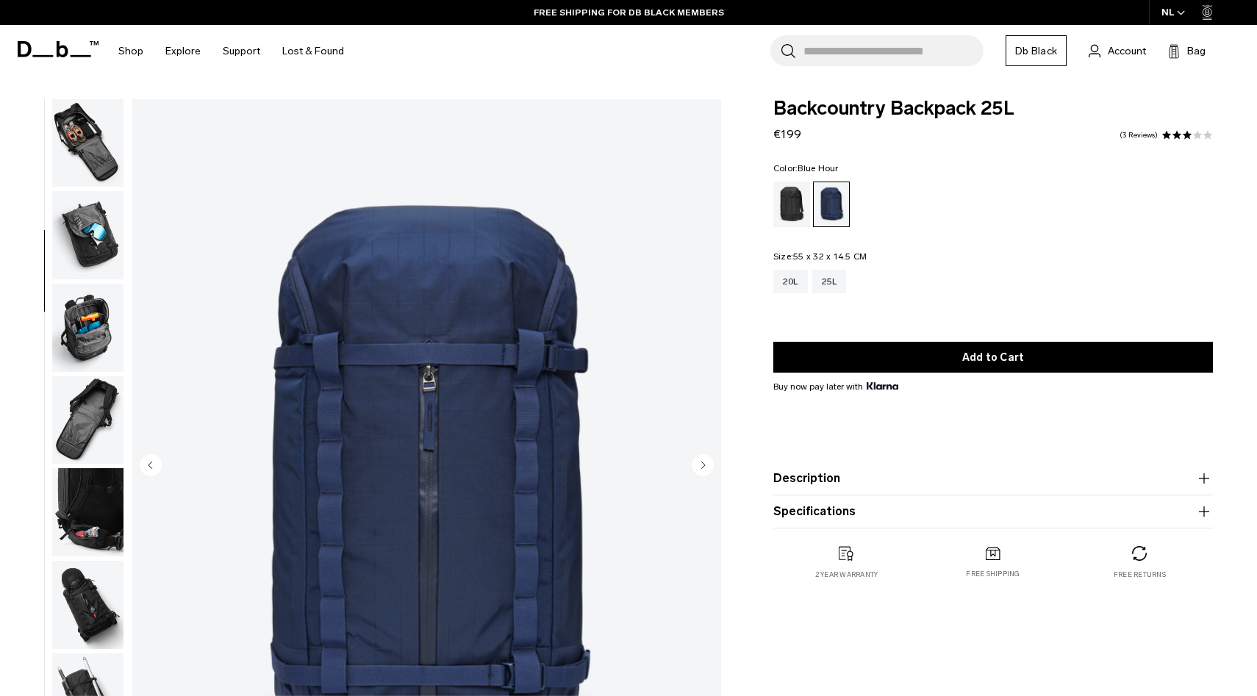
click at [95, 506] on img "button" at bounding box center [87, 512] width 71 height 88
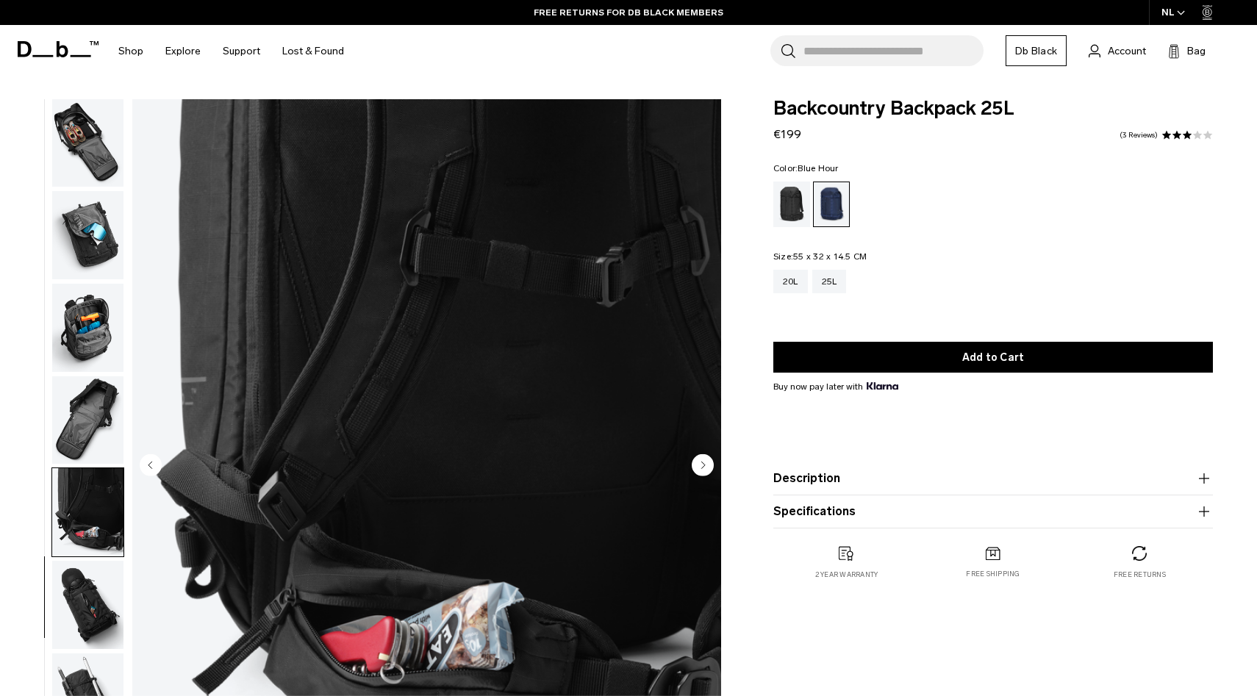
click at [95, 414] on img "button" at bounding box center [87, 420] width 71 height 88
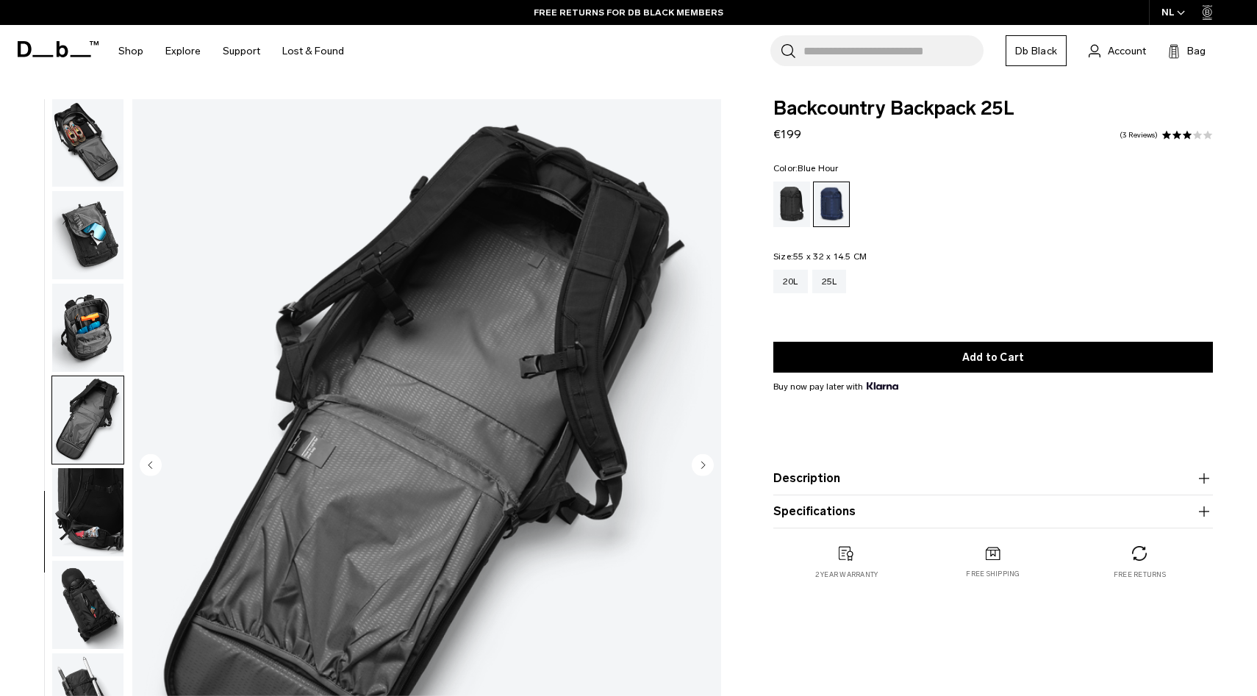
click at [93, 345] on img "button" at bounding box center [87, 328] width 71 height 88
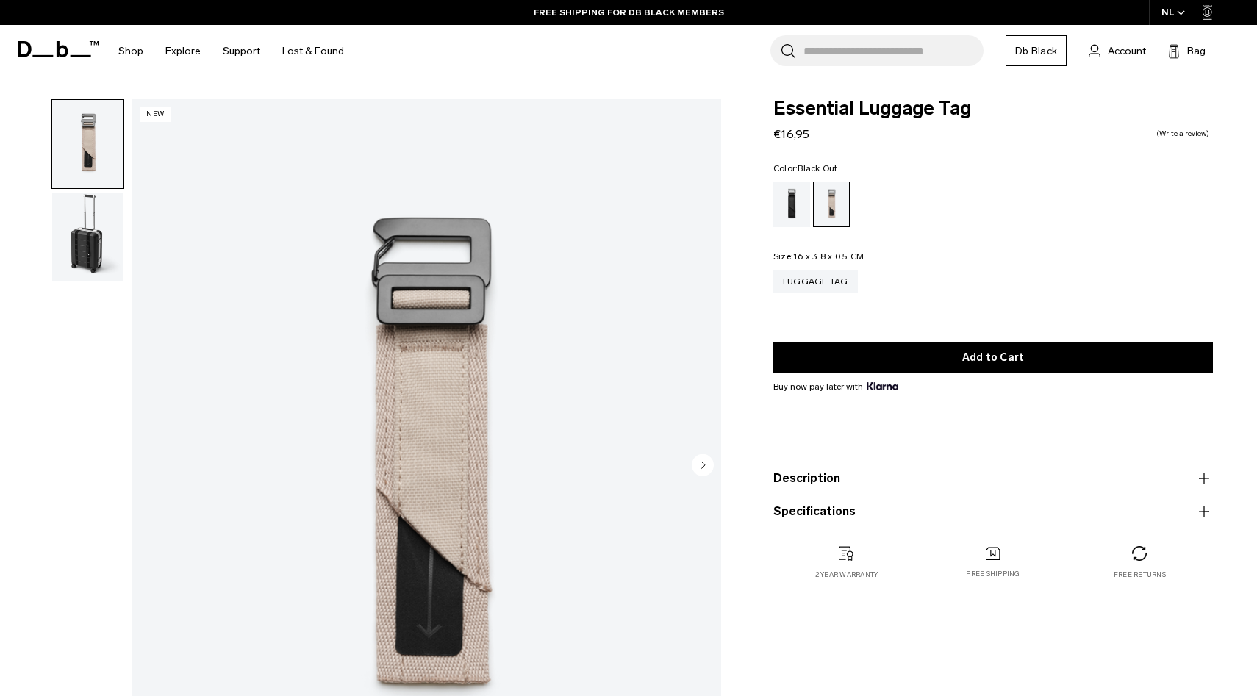
click at [794, 198] on div "Black Out" at bounding box center [791, 205] width 37 height 46
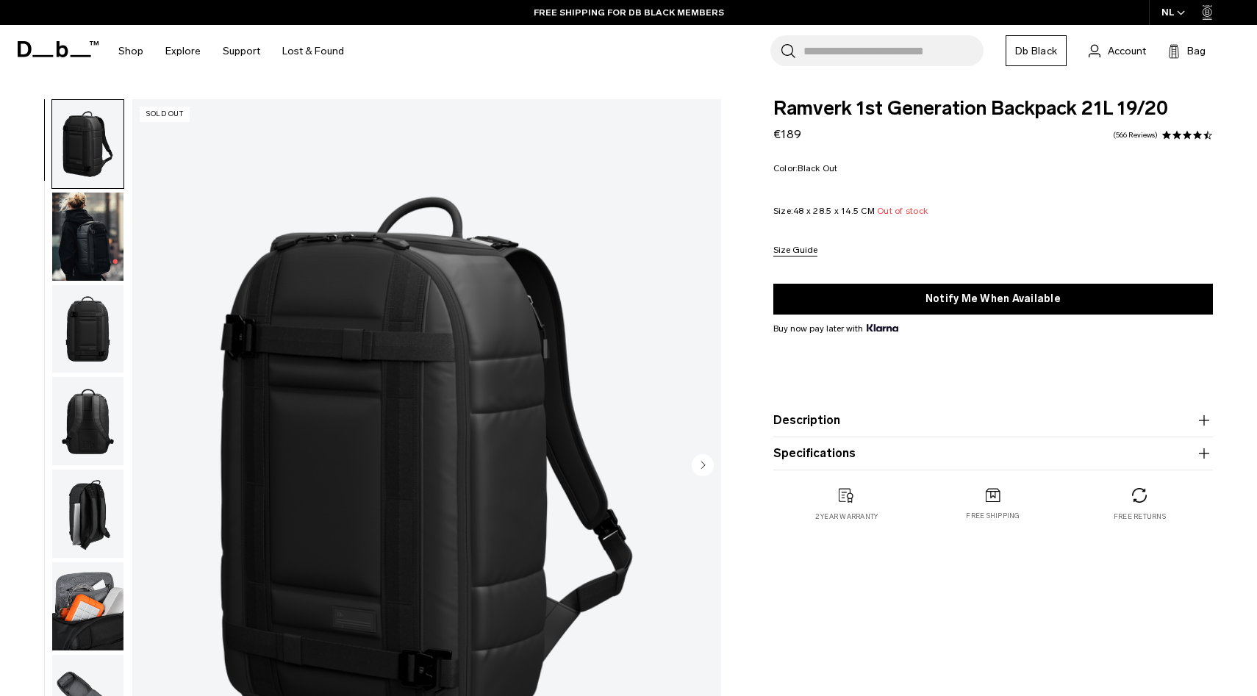
click at [94, 223] on img "button" at bounding box center [87, 237] width 71 height 88
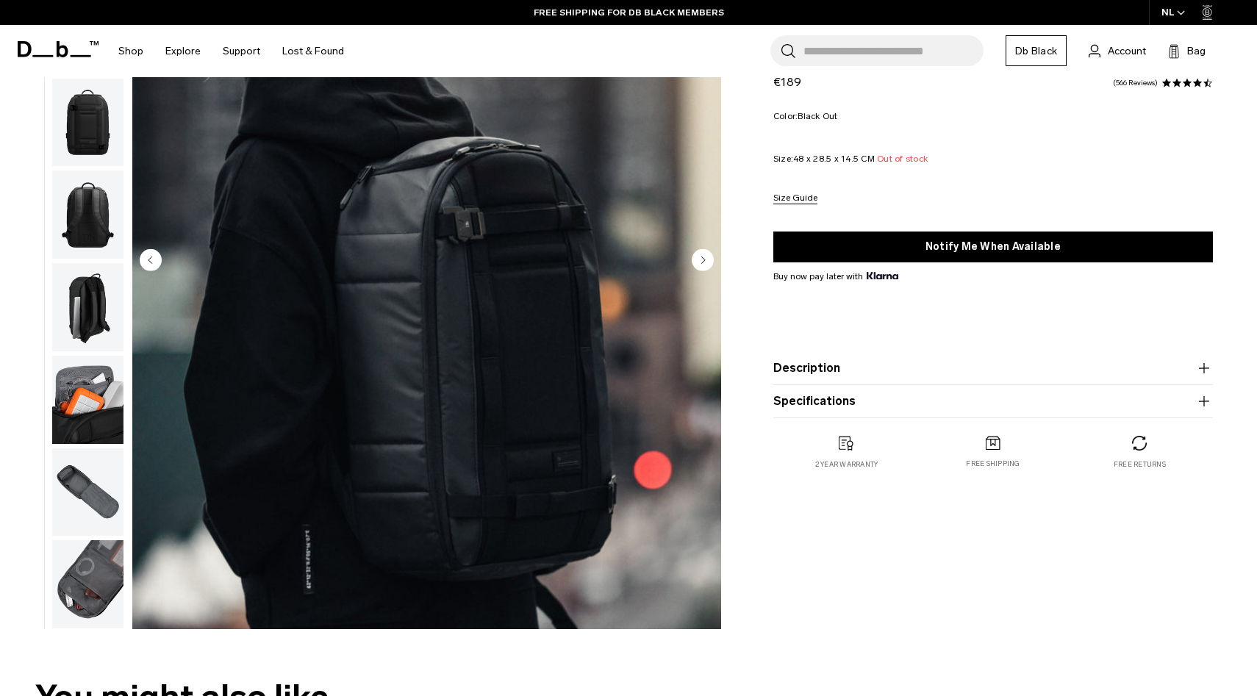
scroll to position [256, 0]
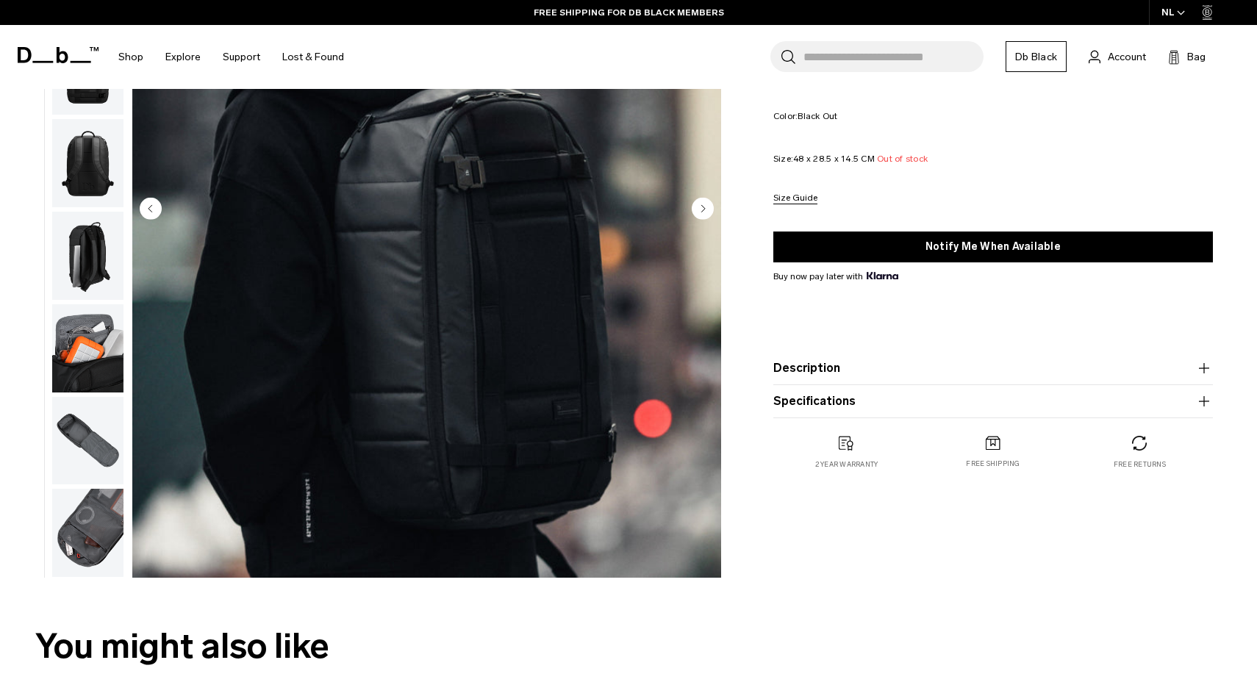
click at [86, 270] on img "button" at bounding box center [87, 256] width 71 height 88
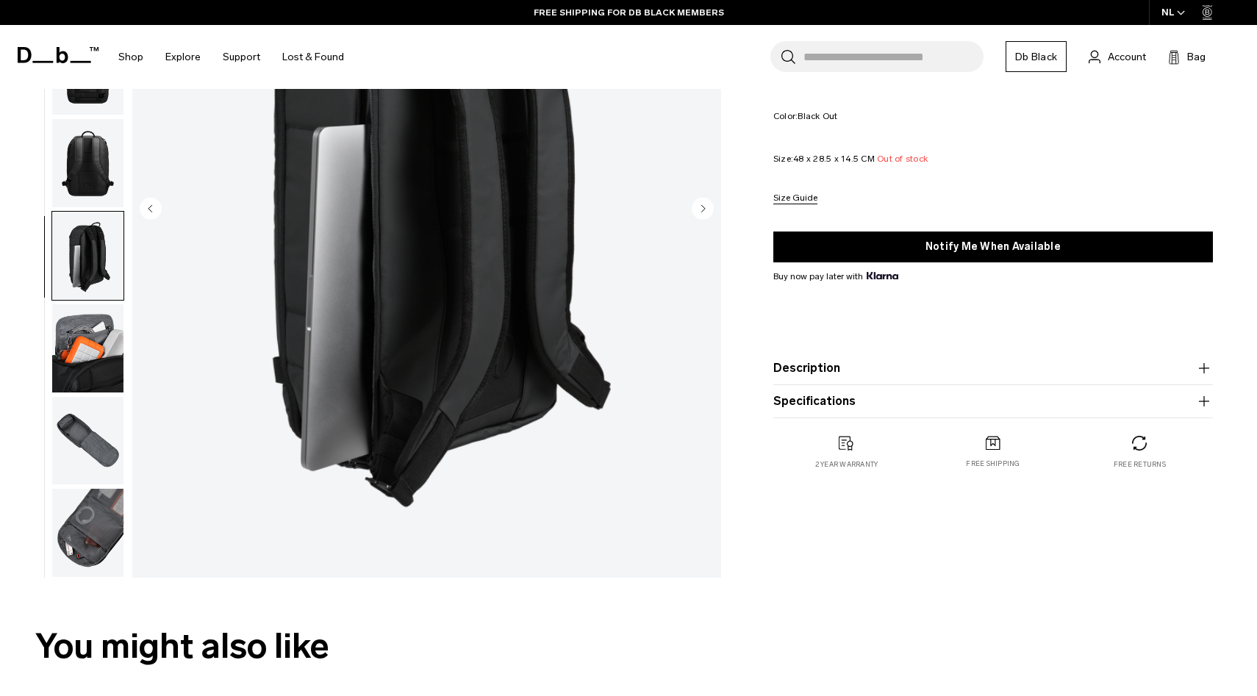
scroll to position [0, 0]
click at [92, 181] on img "button" at bounding box center [87, 165] width 71 height 88
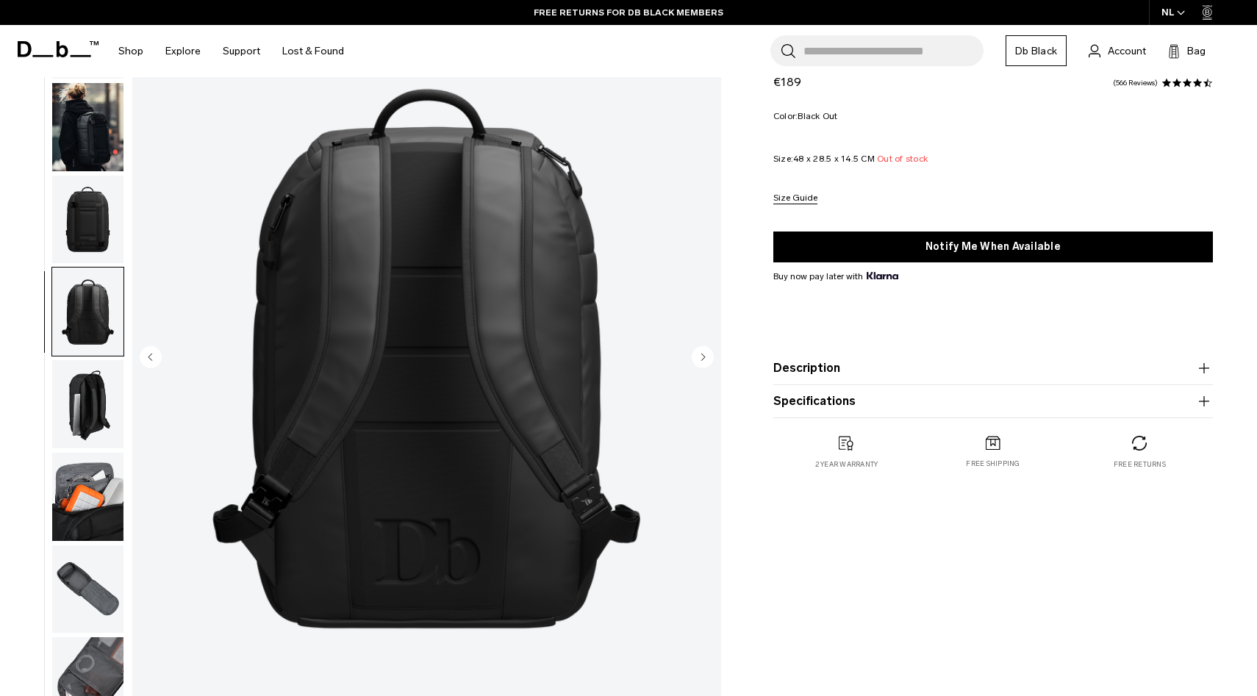
scroll to position [112, 0]
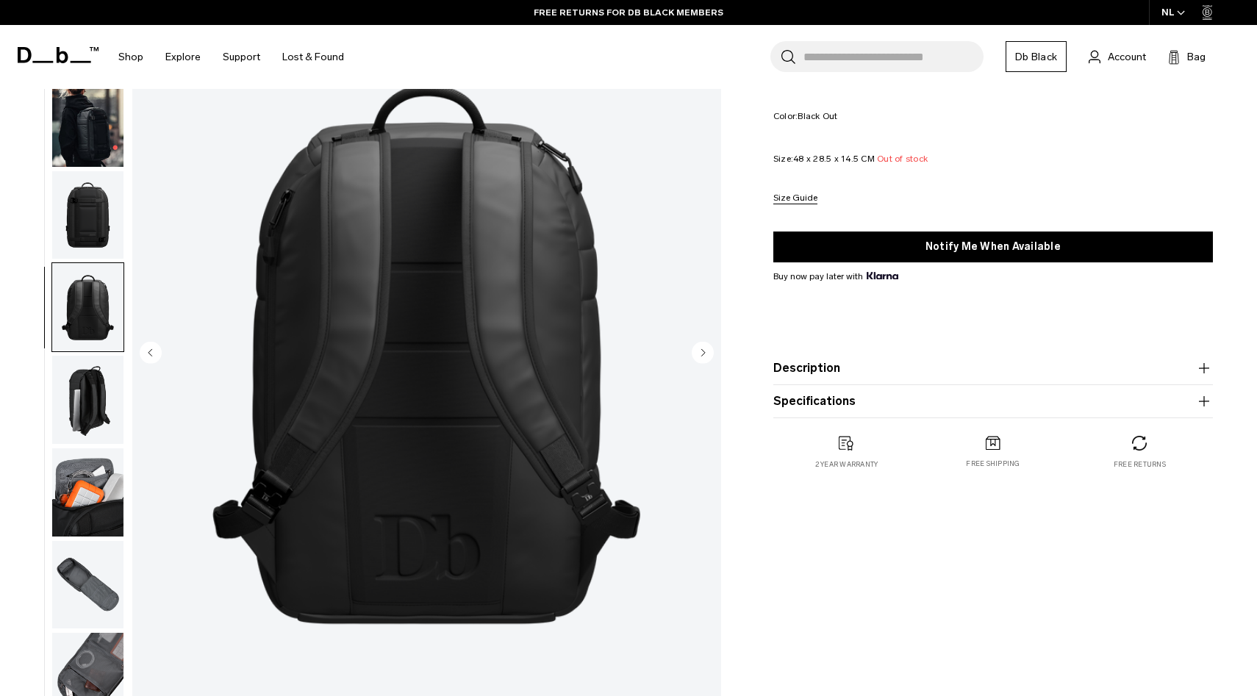
click at [95, 489] on img "button" at bounding box center [87, 492] width 71 height 88
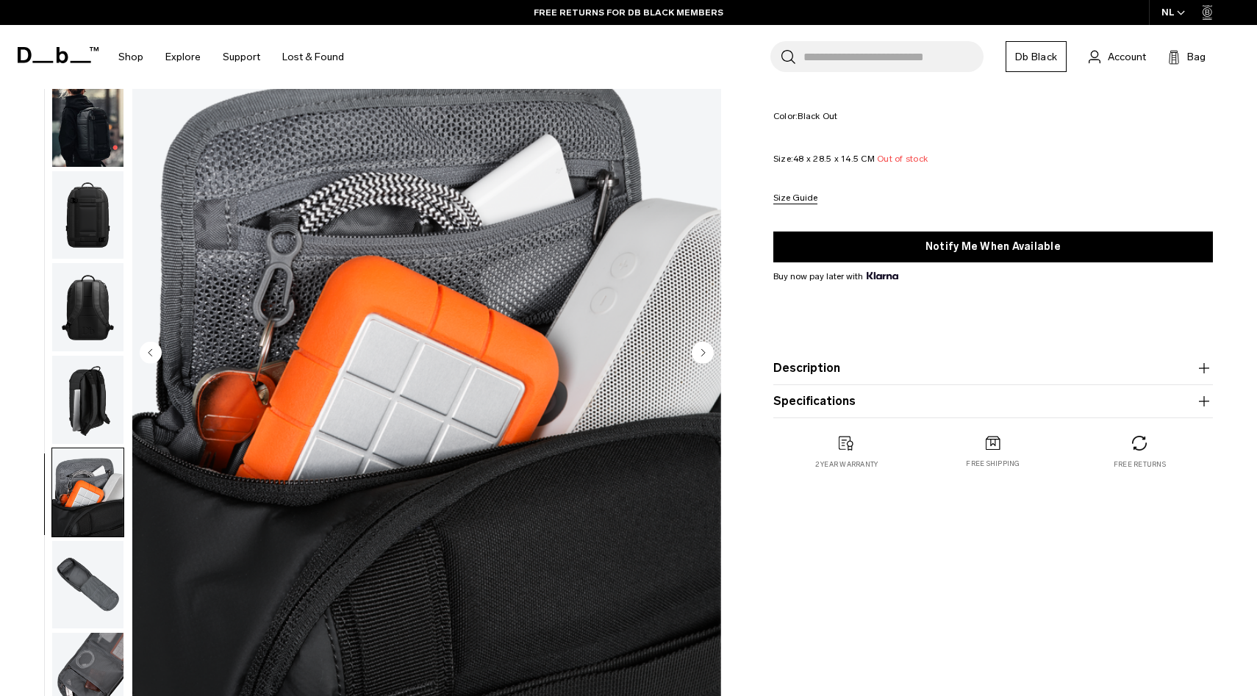
click at [88, 576] on img "button" at bounding box center [87, 585] width 71 height 88
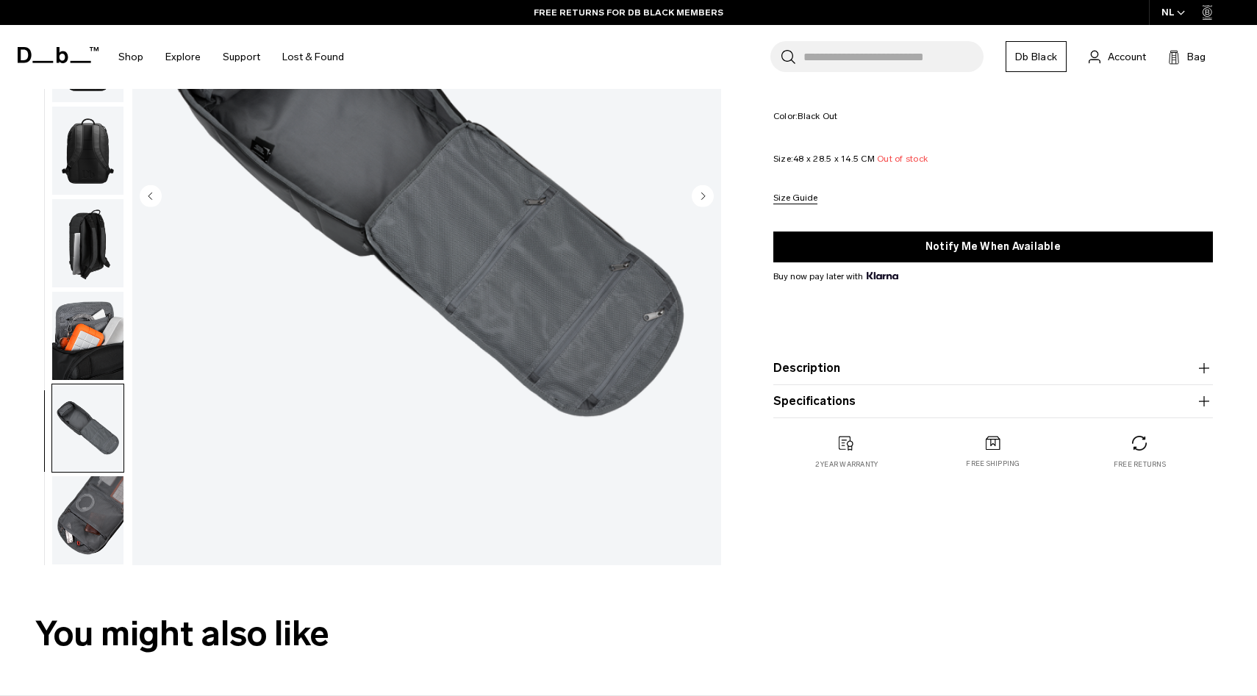
scroll to position [270, 0]
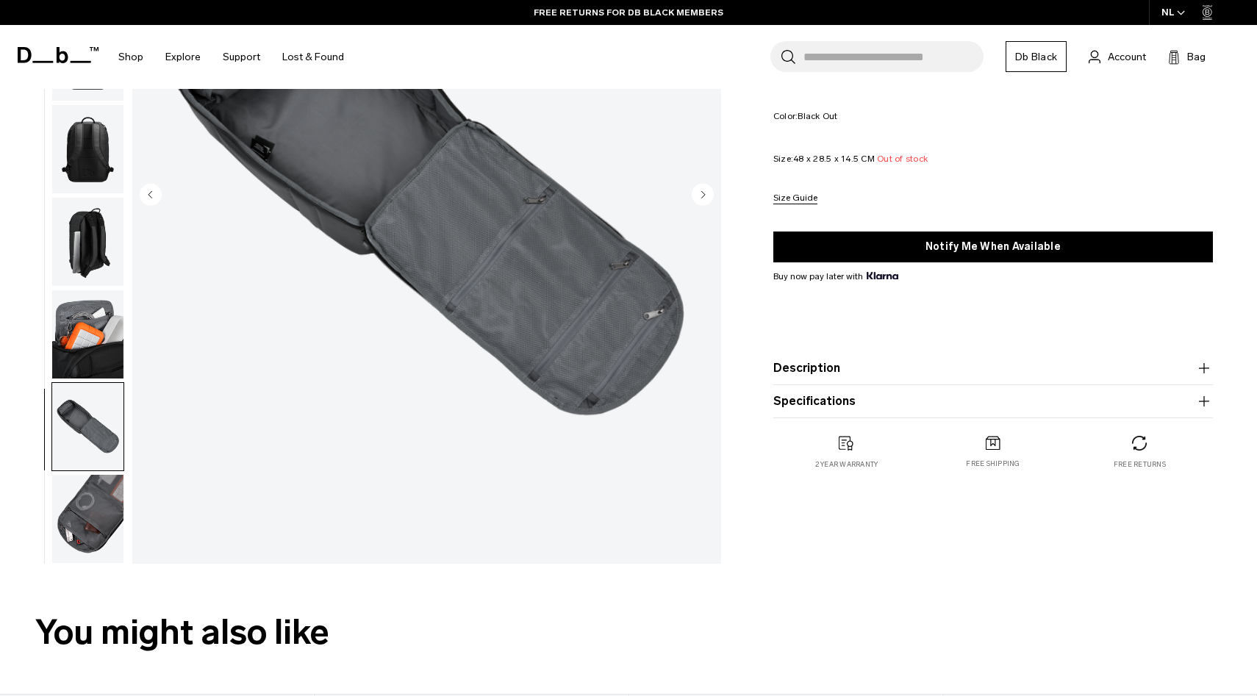
click at [92, 520] on img "button" at bounding box center [87, 519] width 71 height 88
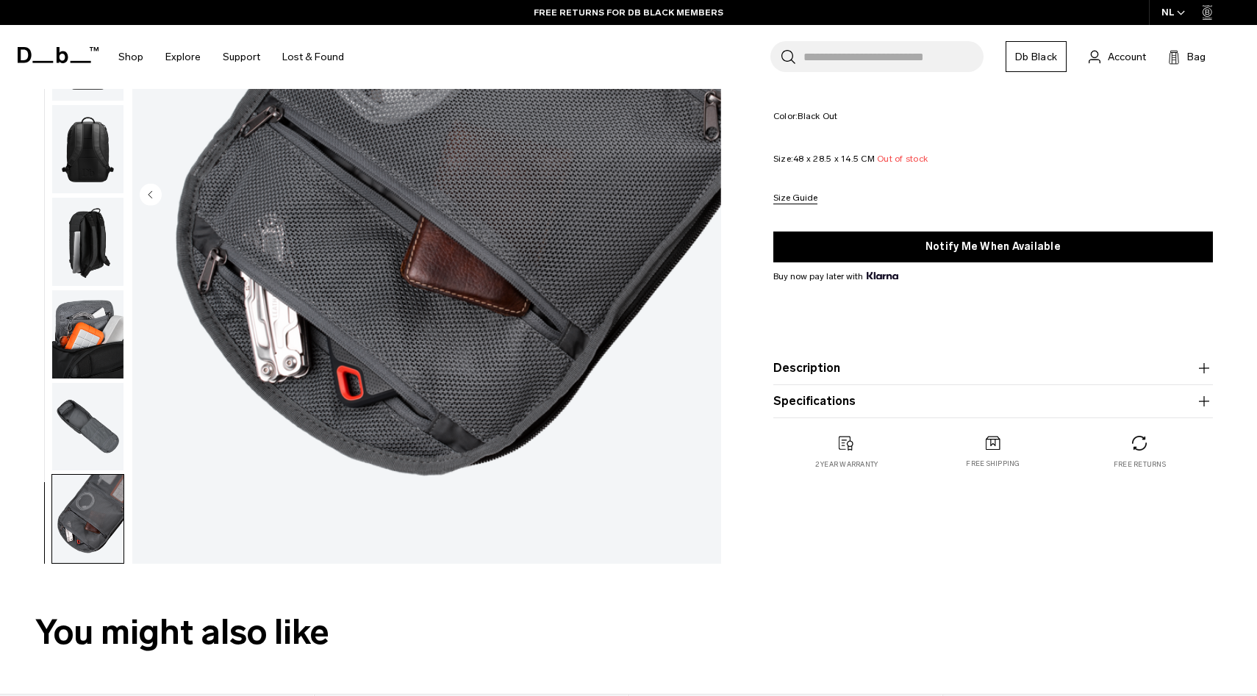
scroll to position [0, 0]
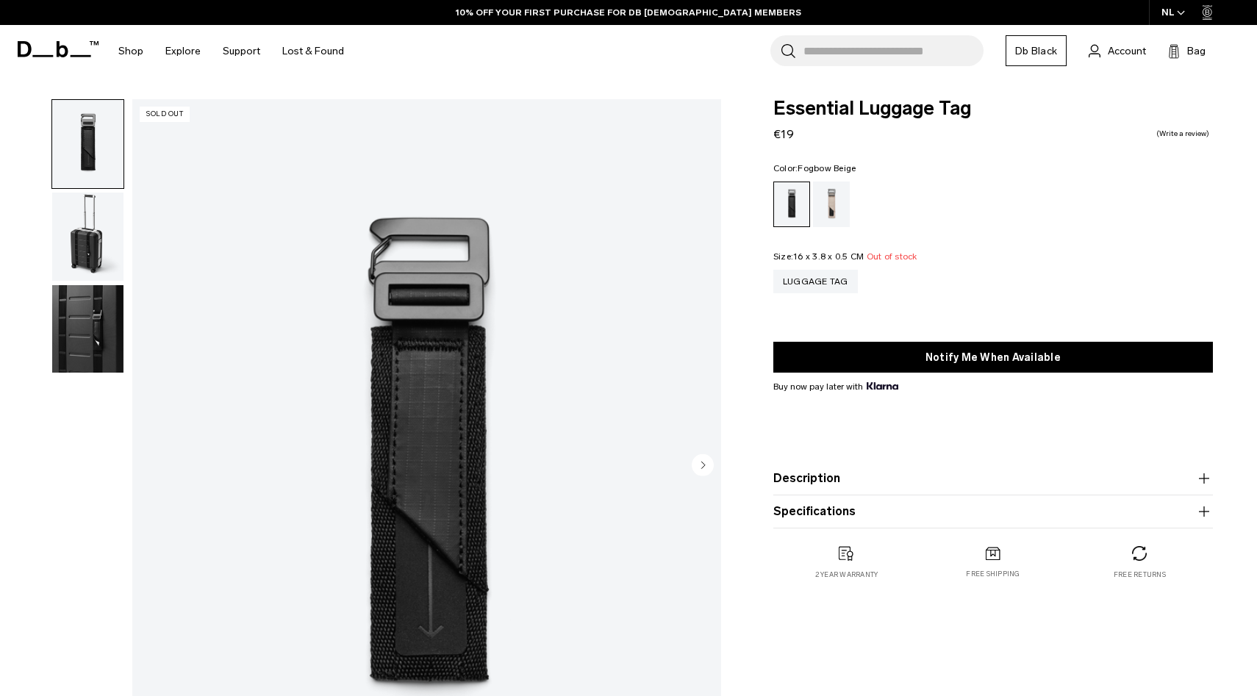
click at [836, 208] on div "Fogbow Beige" at bounding box center [831, 205] width 37 height 46
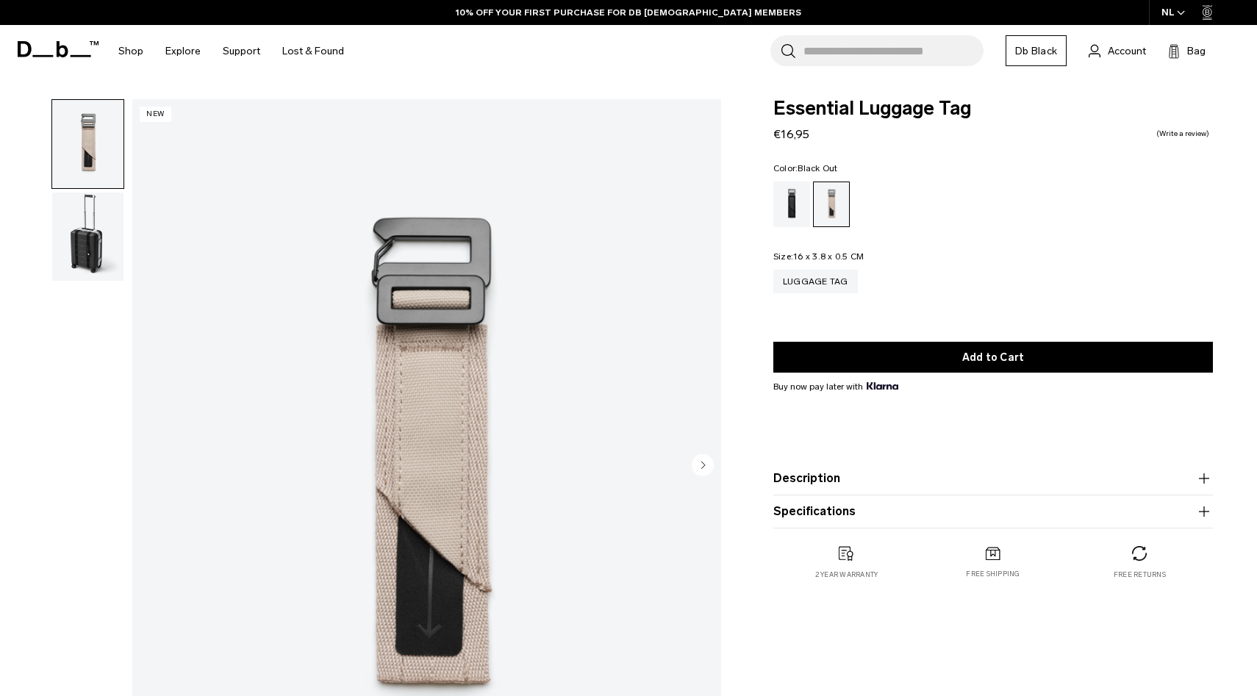
click at [797, 209] on div "Black Out" at bounding box center [791, 205] width 37 height 46
